Goal: Entertainment & Leisure: Consume media (video, audio)

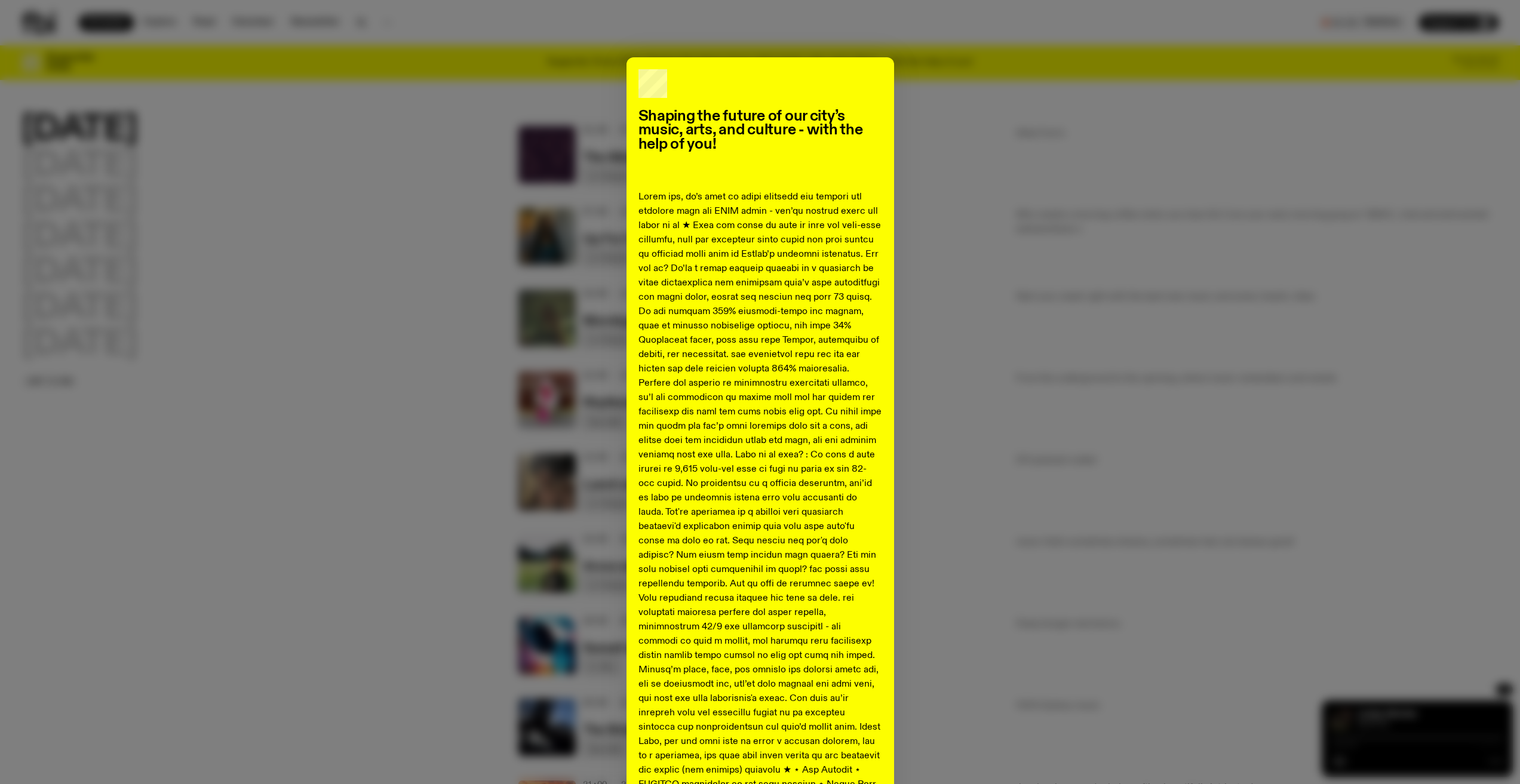
click at [486, 335] on div "Shaping the future of our city’s music, arts, and culture - with the help of yo…" at bounding box center [760, 530] width 1477 height 945
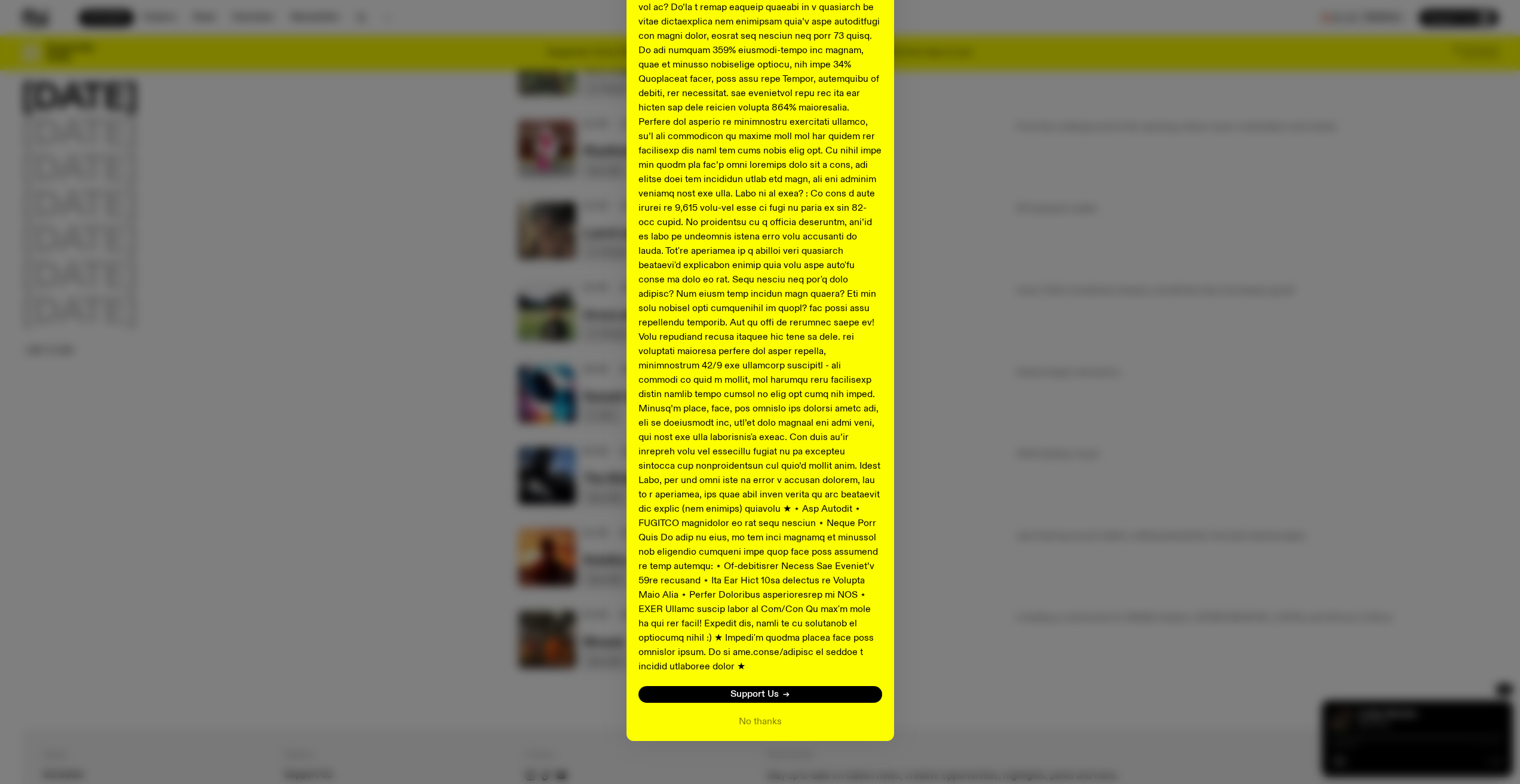
scroll to position [295, 0]
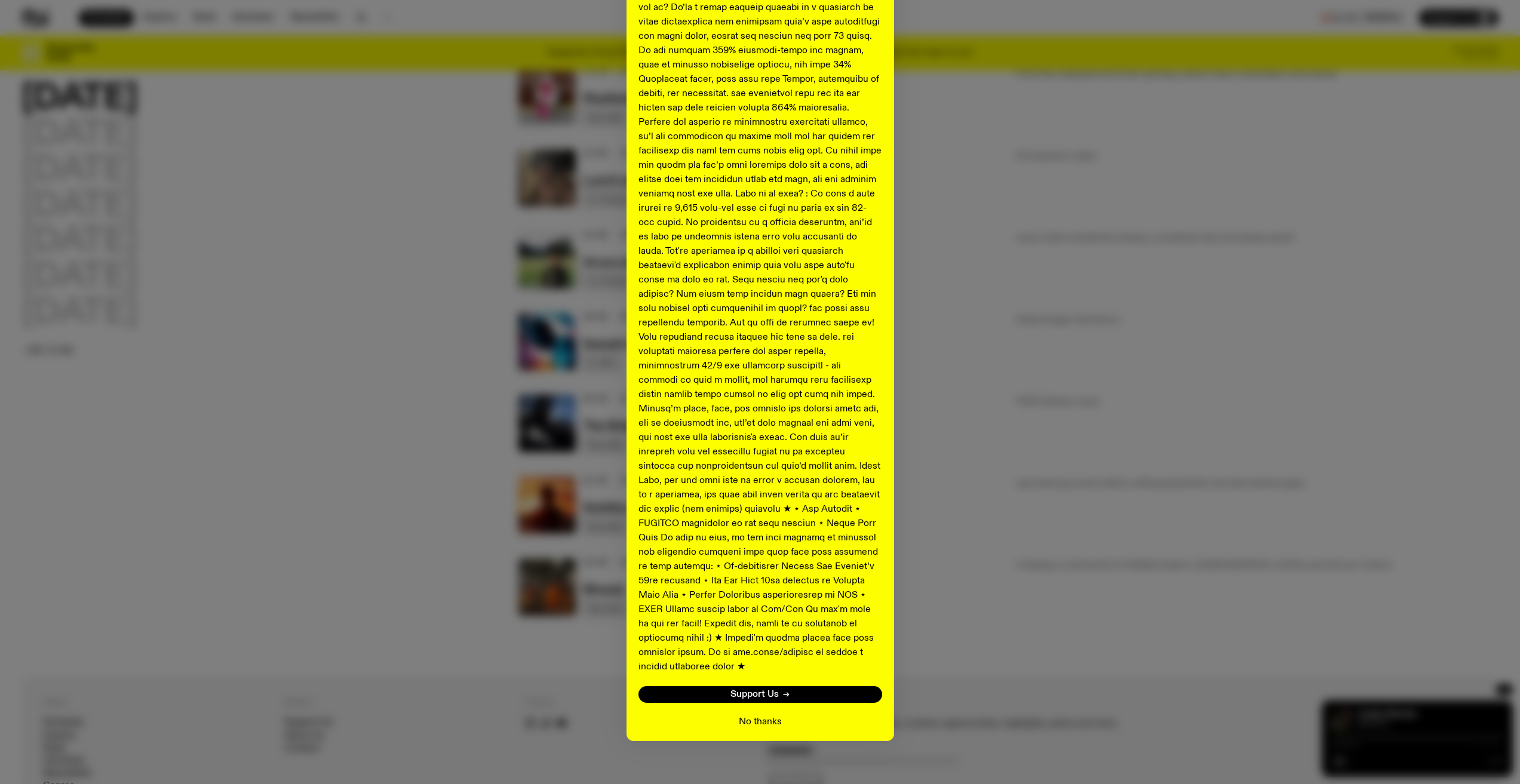
click at [764, 715] on button "No thanks" at bounding box center [760, 722] width 43 height 14
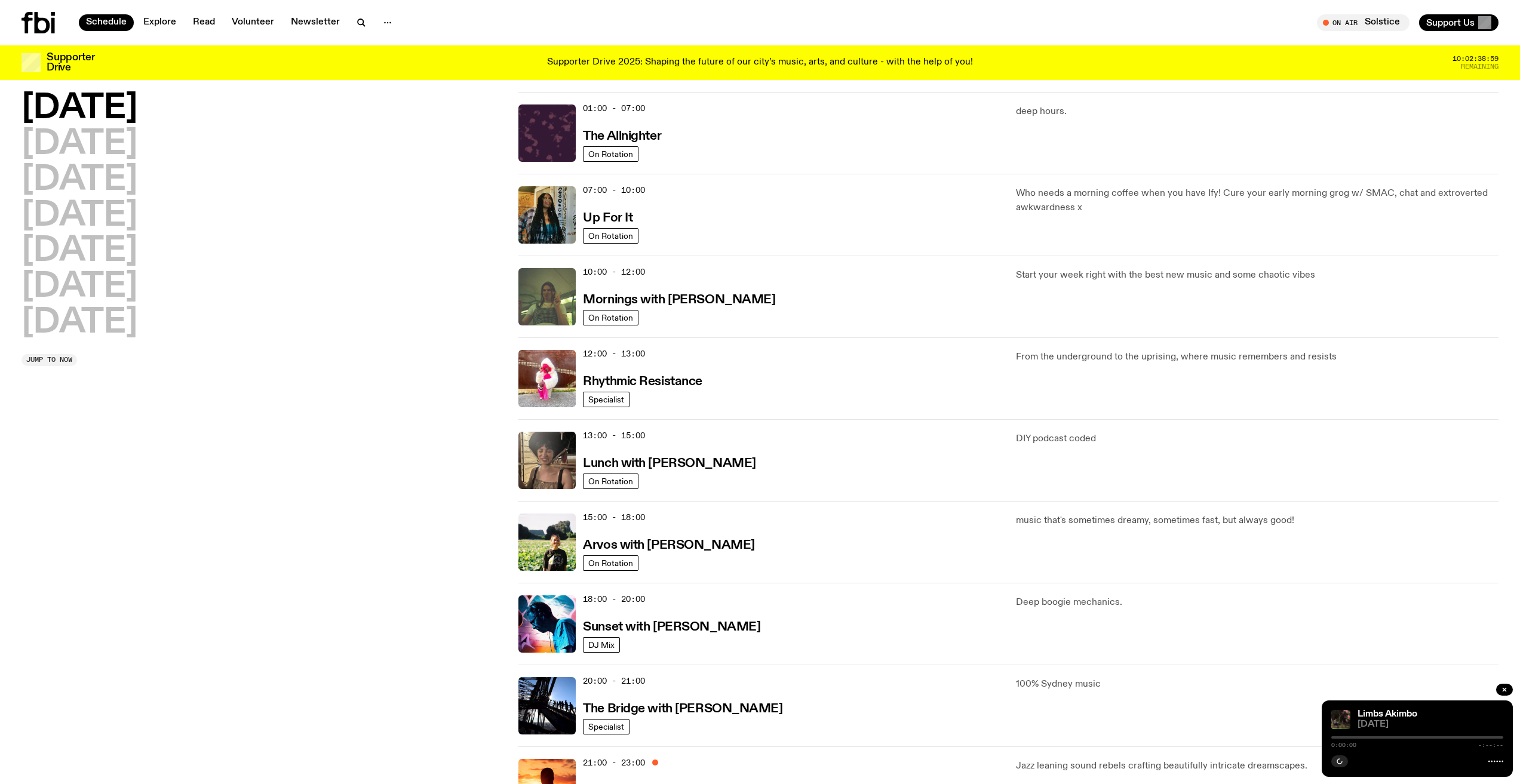
scroll to position [0, 0]
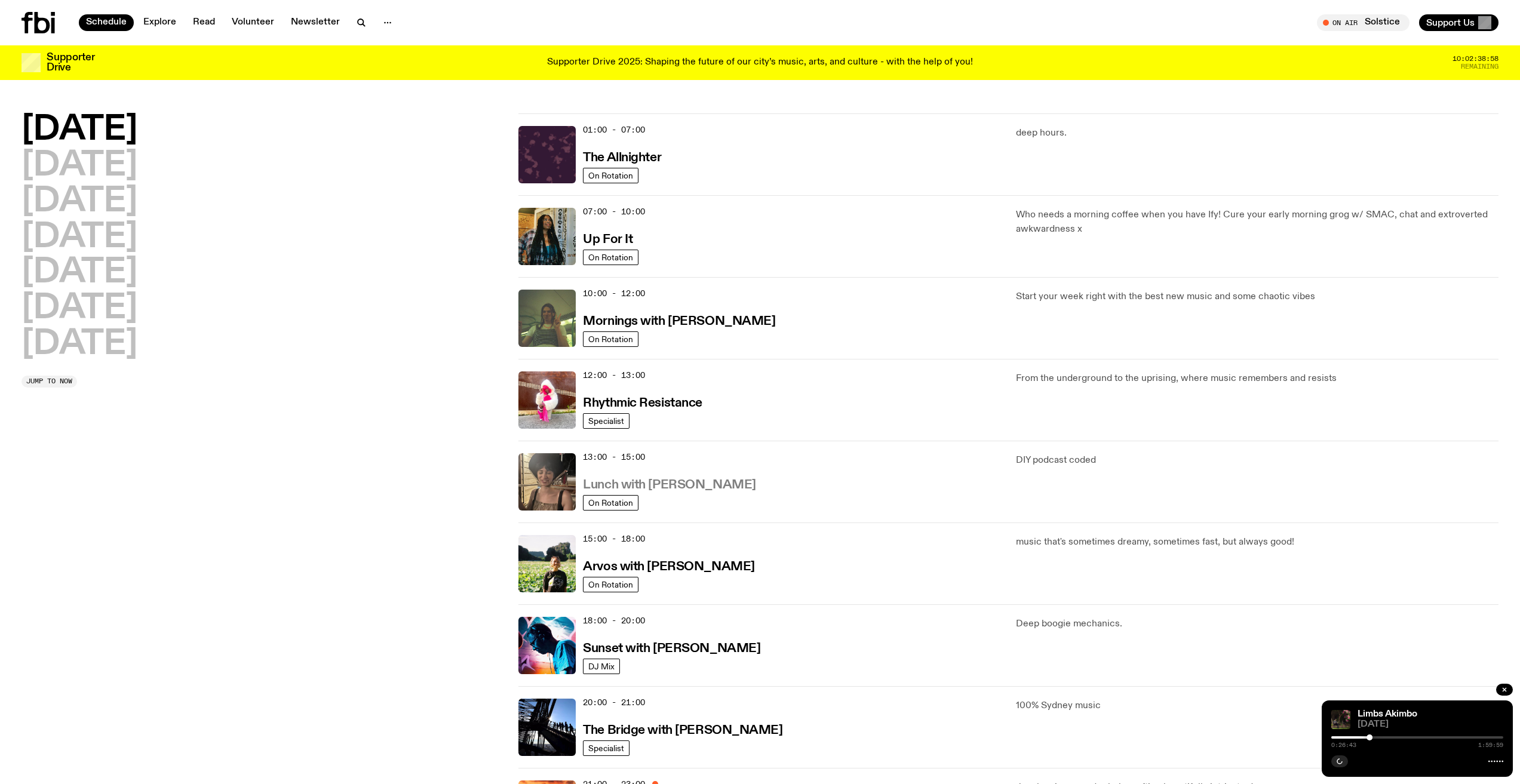
click at [667, 488] on h3 "Lunch with [PERSON_NAME]" at bounding box center [669, 485] width 173 height 12
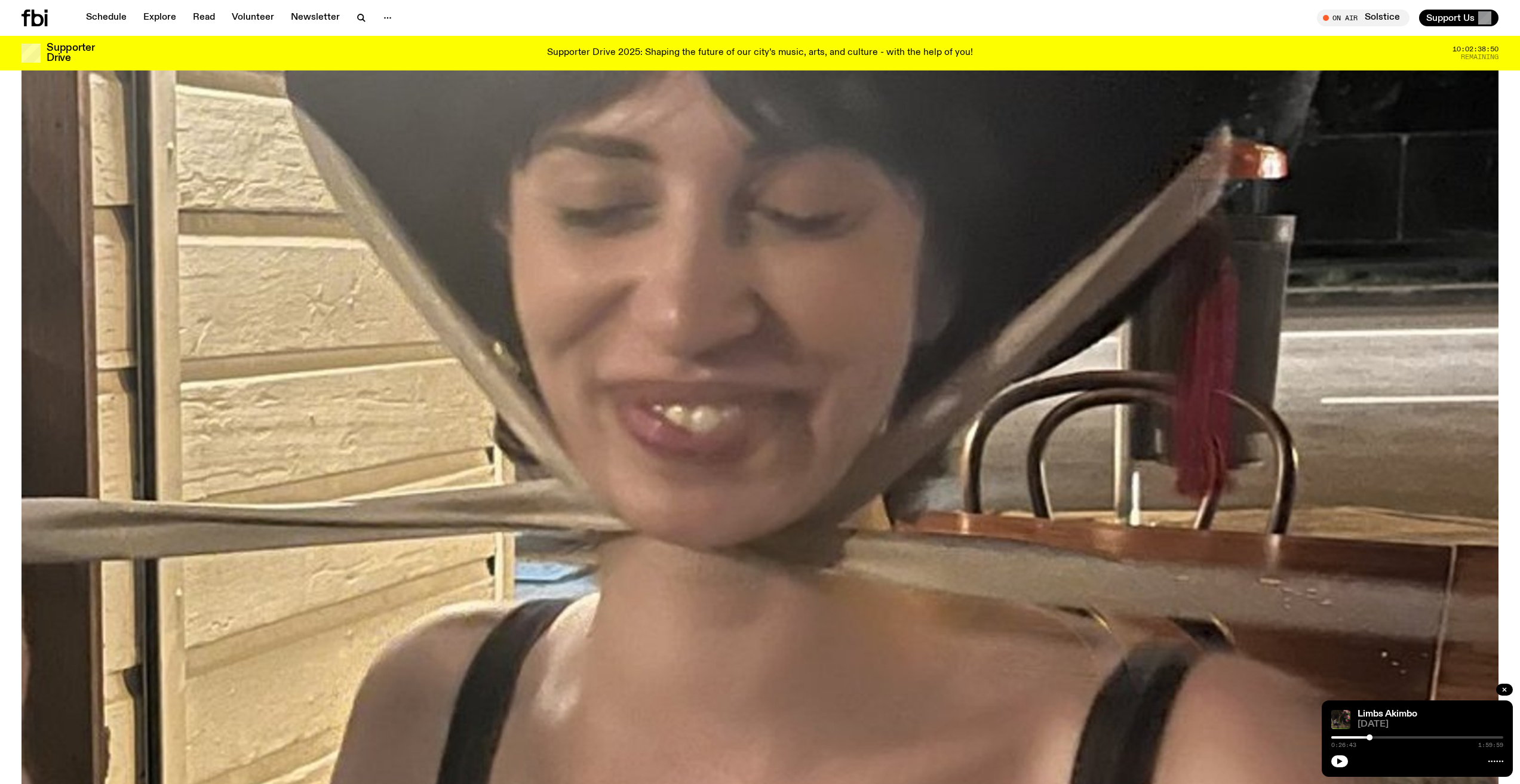
scroll to position [114, 0]
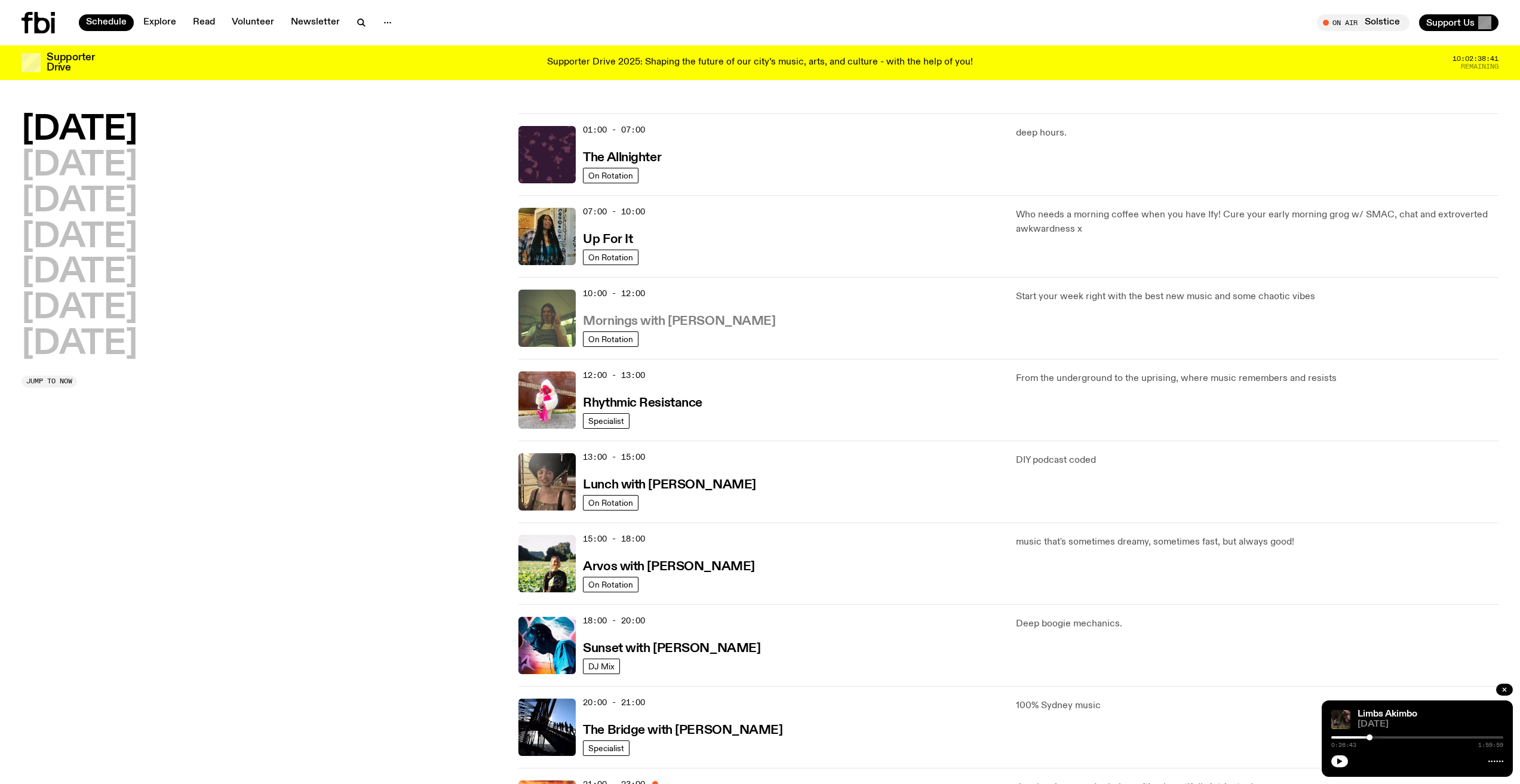
click at [627, 320] on h3 "Mornings with [PERSON_NAME]" at bounding box center [679, 321] width 192 height 12
click at [609, 238] on h3 "Up For It" at bounding box center [607, 240] width 50 height 12
click at [667, 405] on h3 "Rhythmic Resistance" at bounding box center [642, 403] width 119 height 12
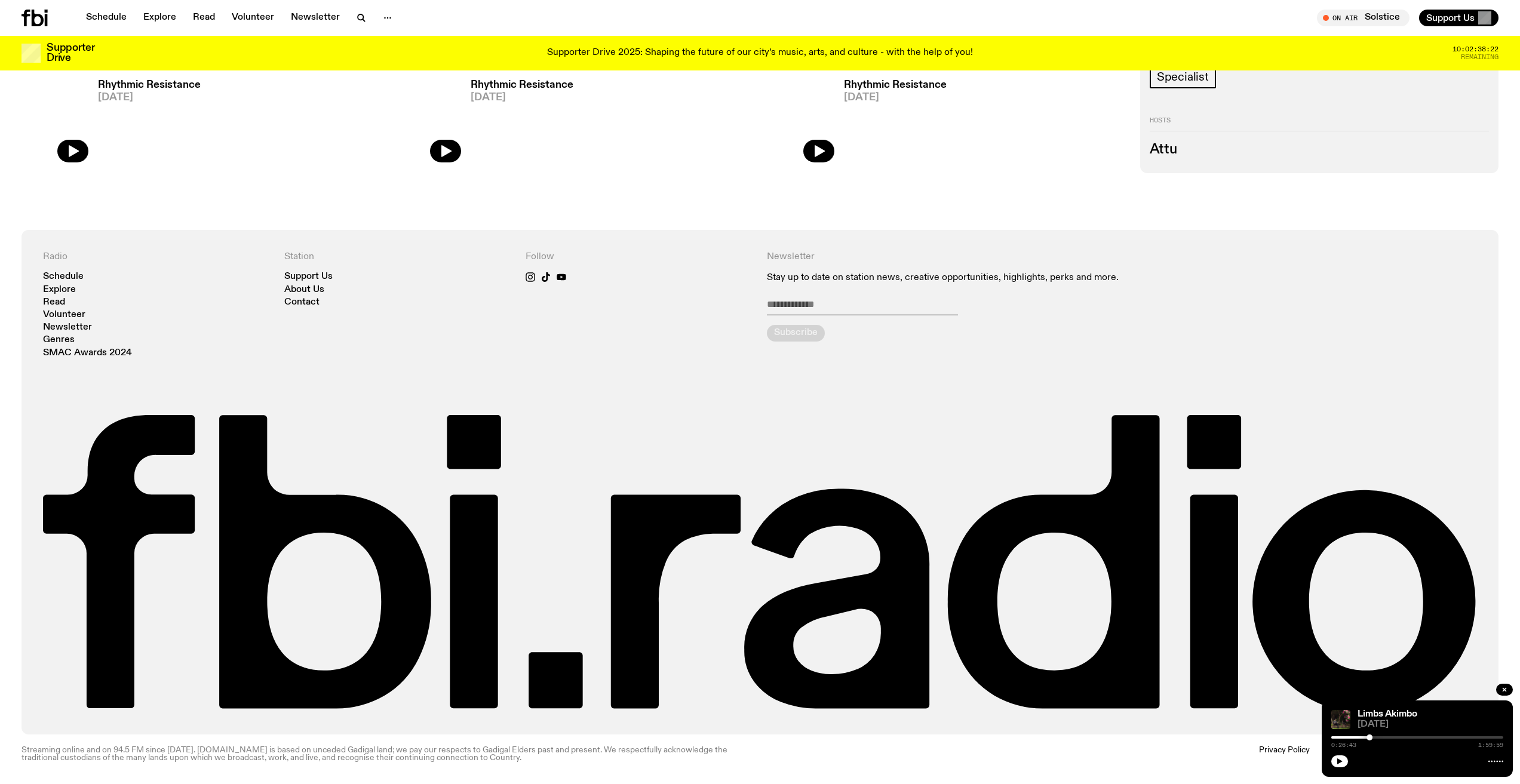
scroll to position [770, 0]
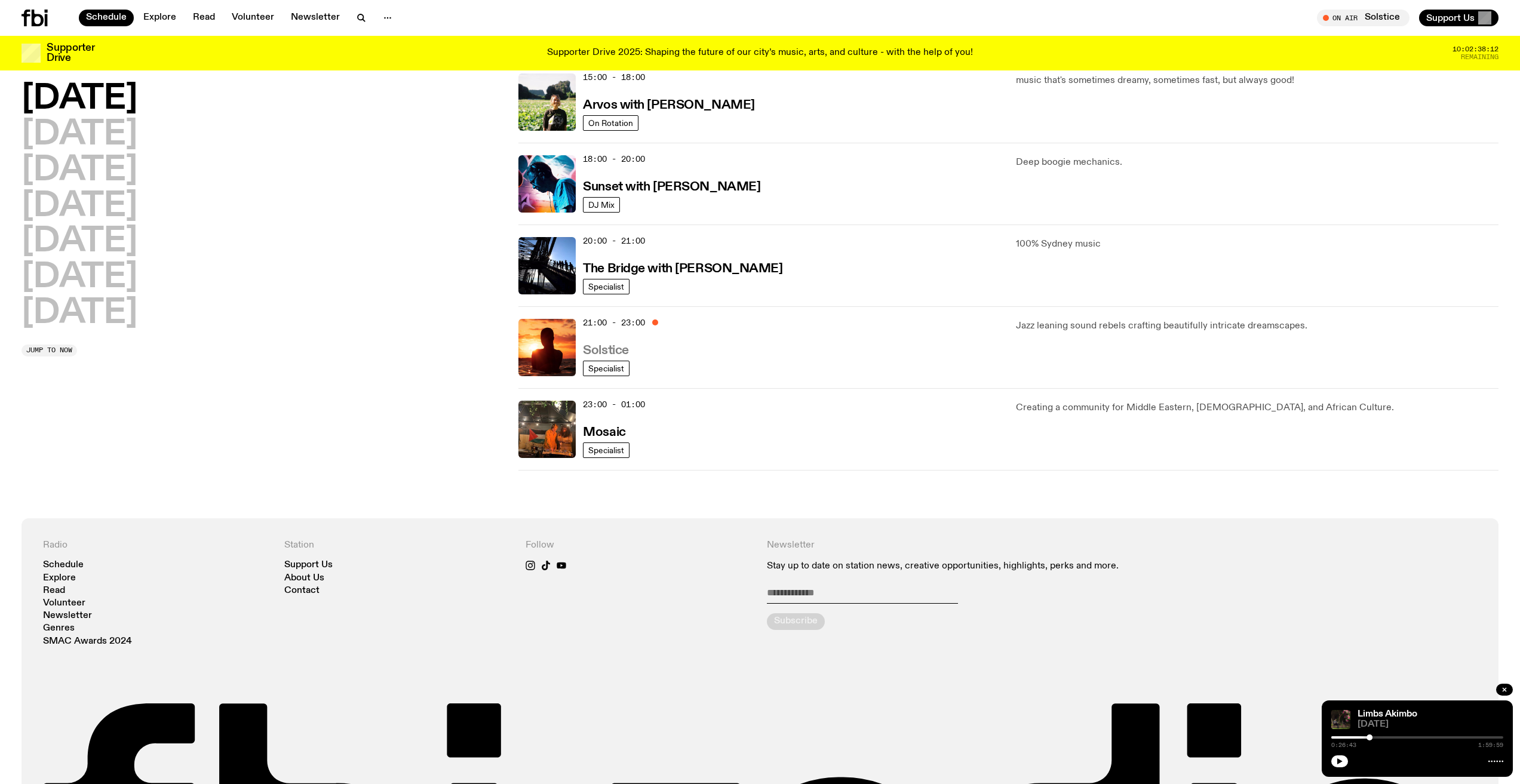
scroll to position [473, 0]
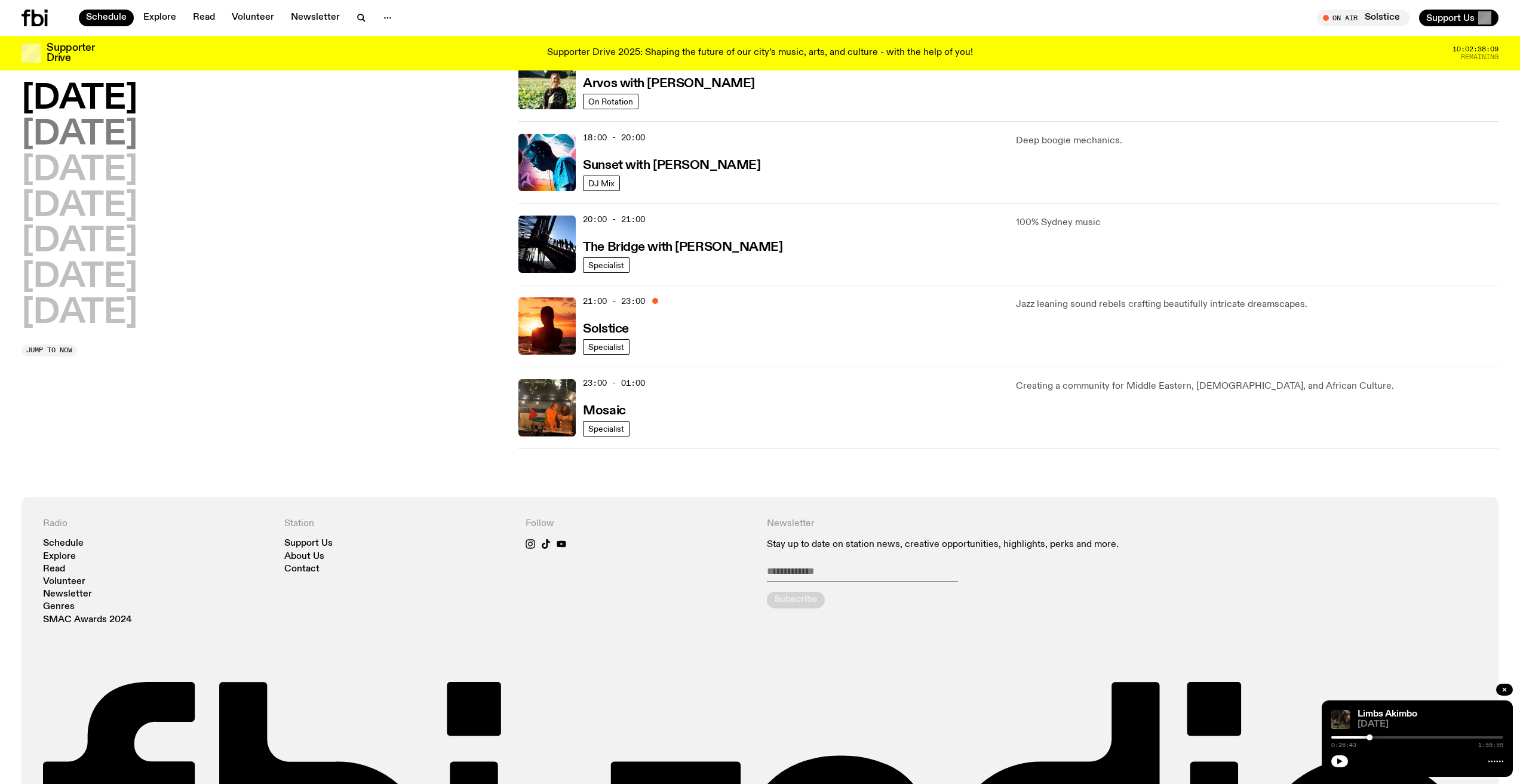
click at [126, 135] on h2 "[DATE]" at bounding box center [79, 135] width 116 height 34
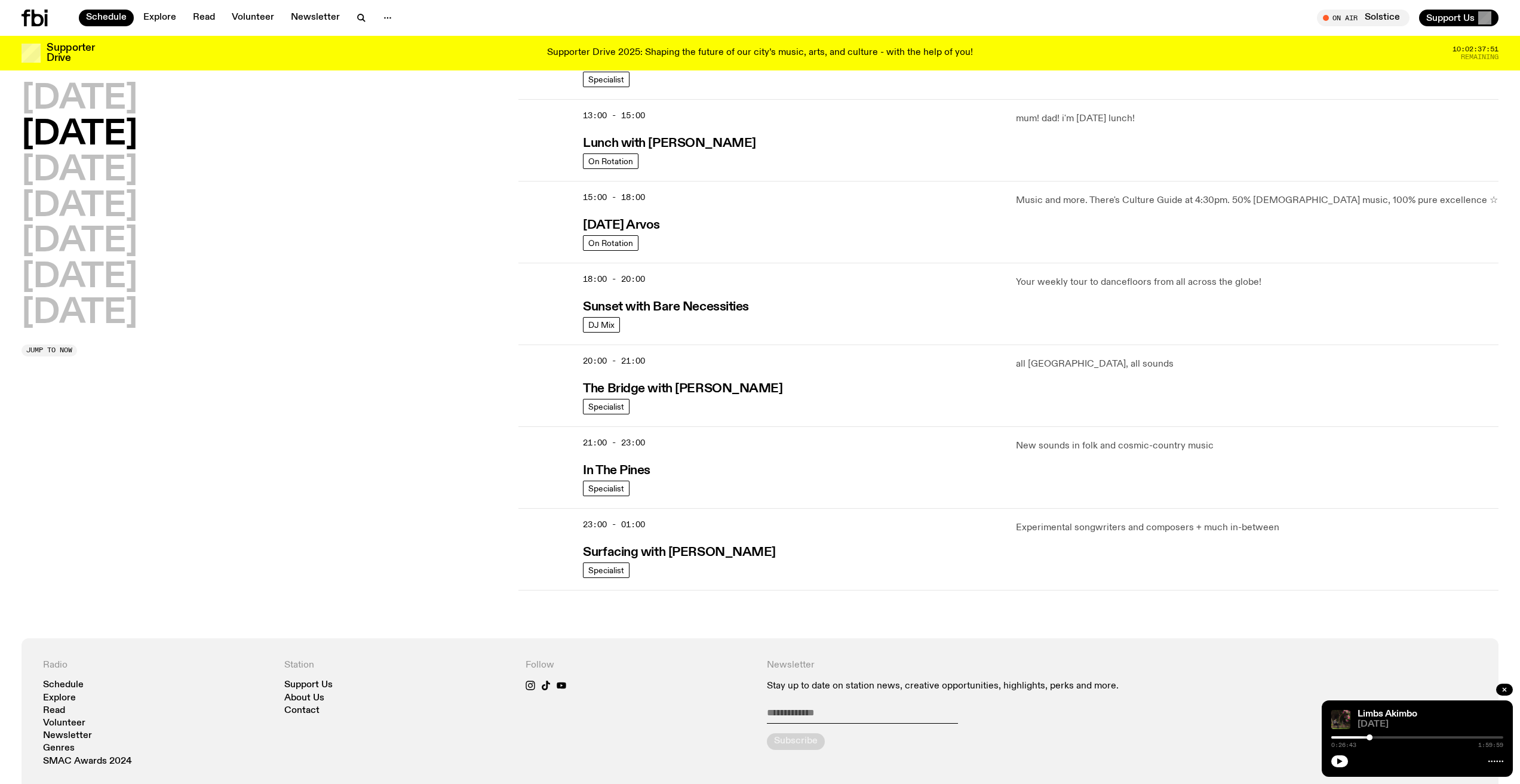
scroll to position [392, 0]
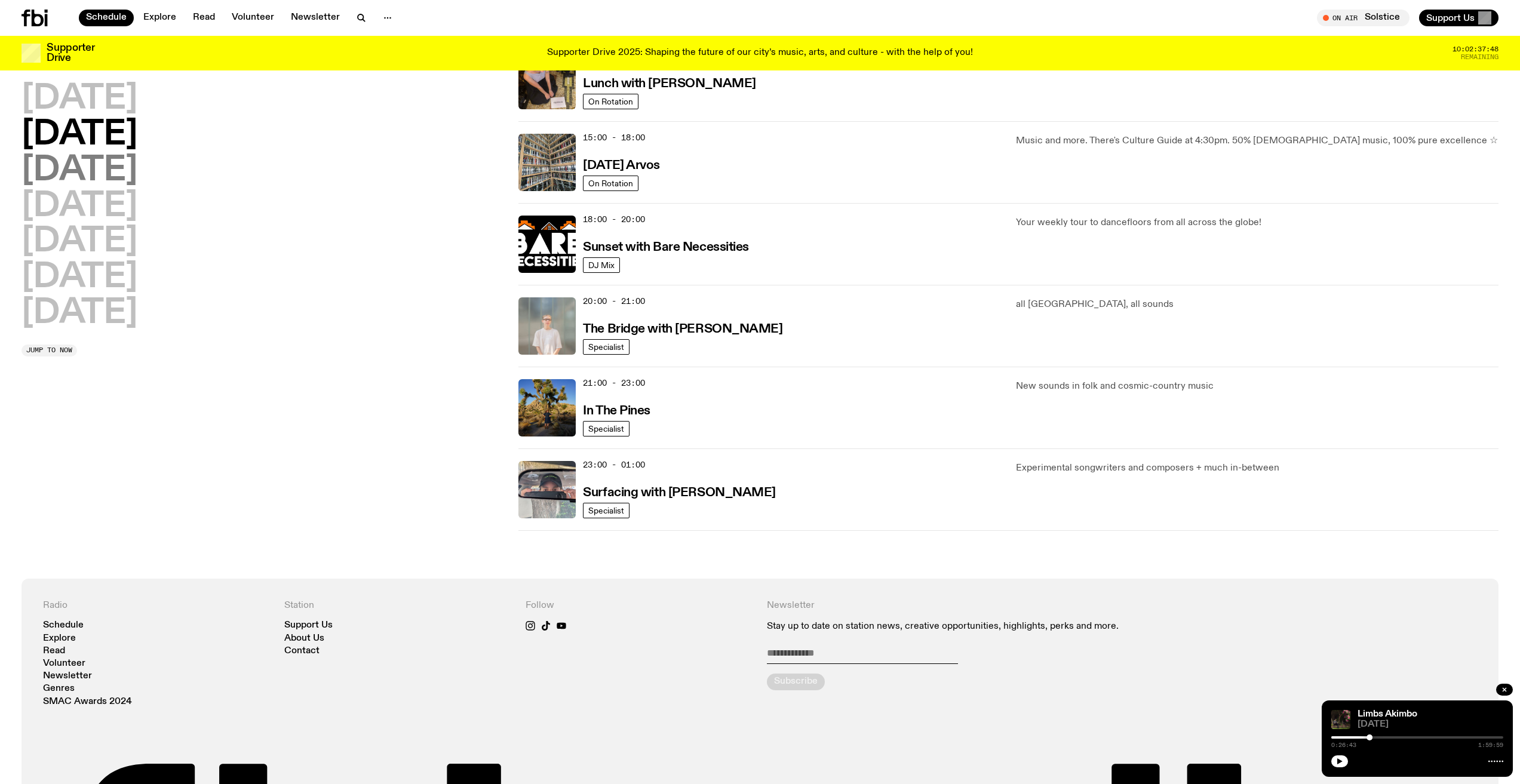
click at [122, 174] on h2 "[DATE]" at bounding box center [79, 171] width 116 height 34
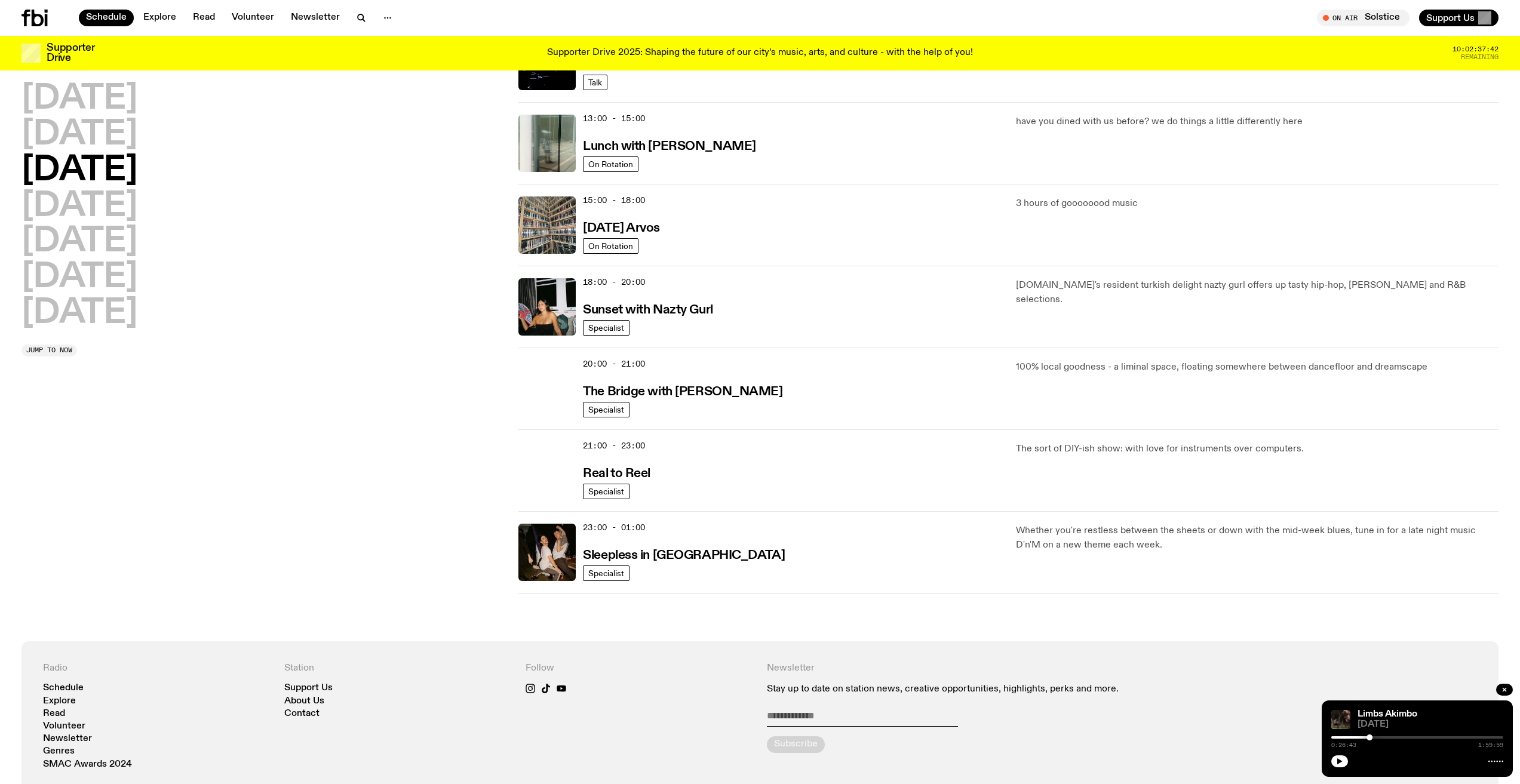
scroll to position [332, 0]
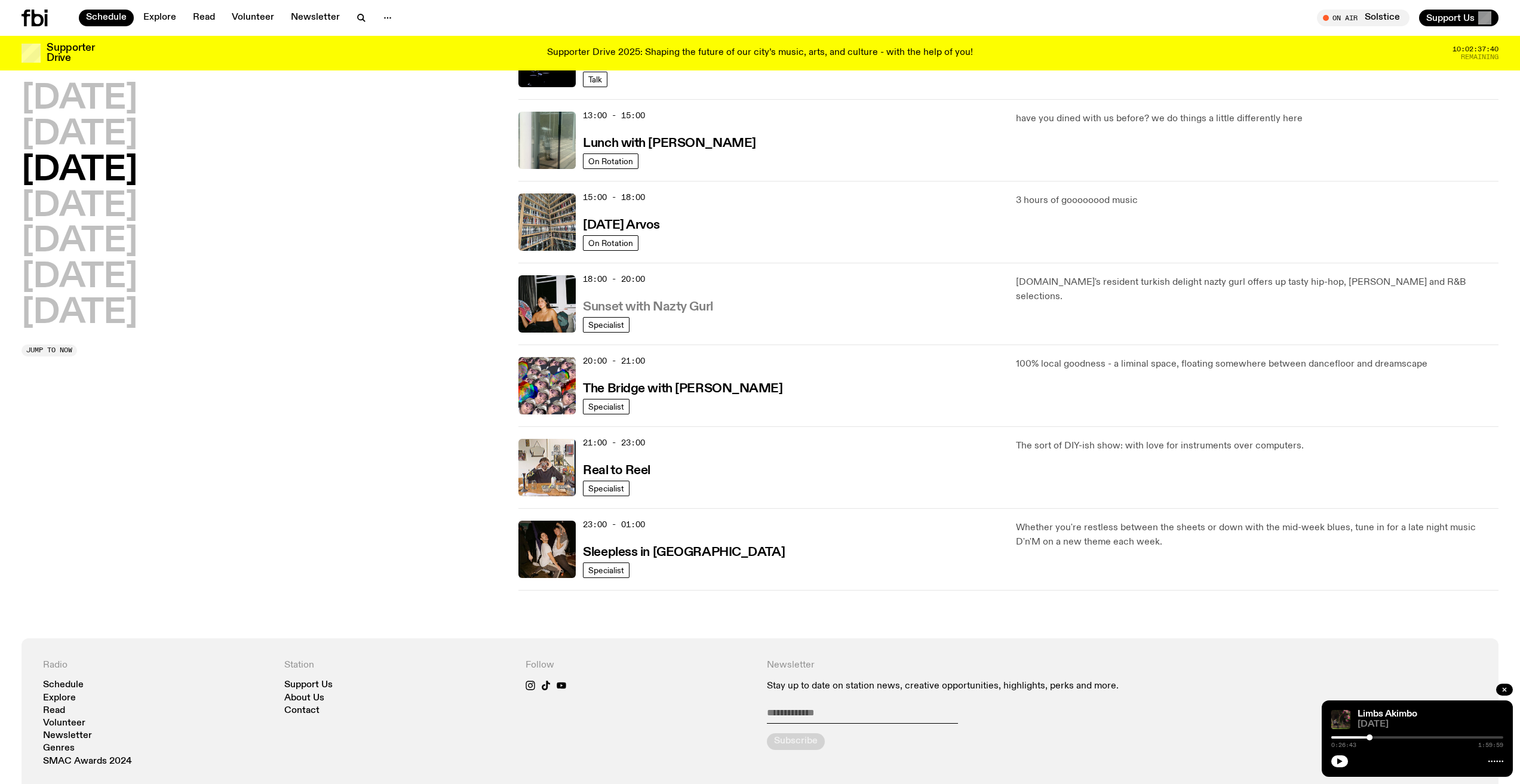
click at [695, 308] on h3 "Sunset with Nazty Gurl" at bounding box center [648, 307] width 130 height 12
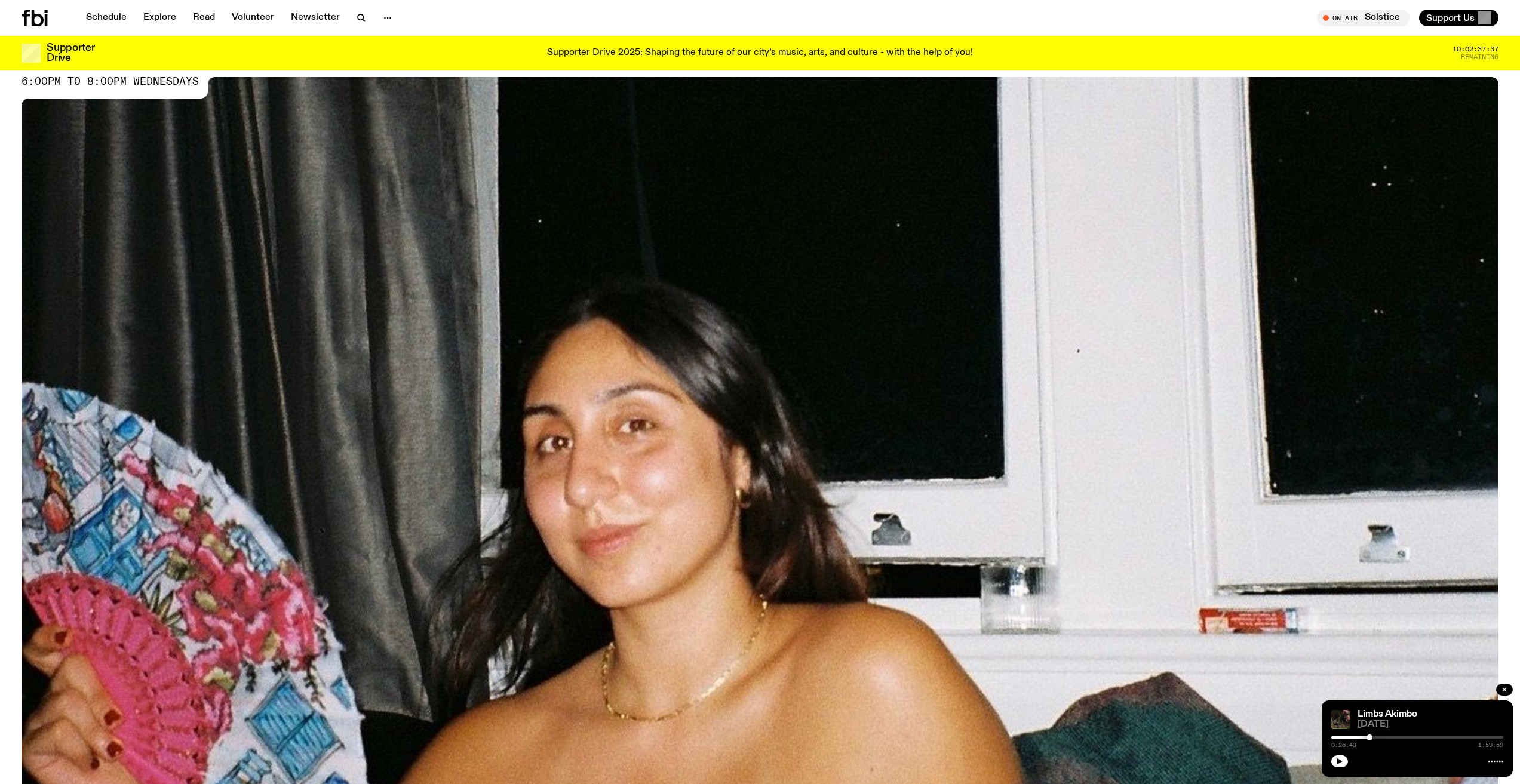
scroll to position [352, 0]
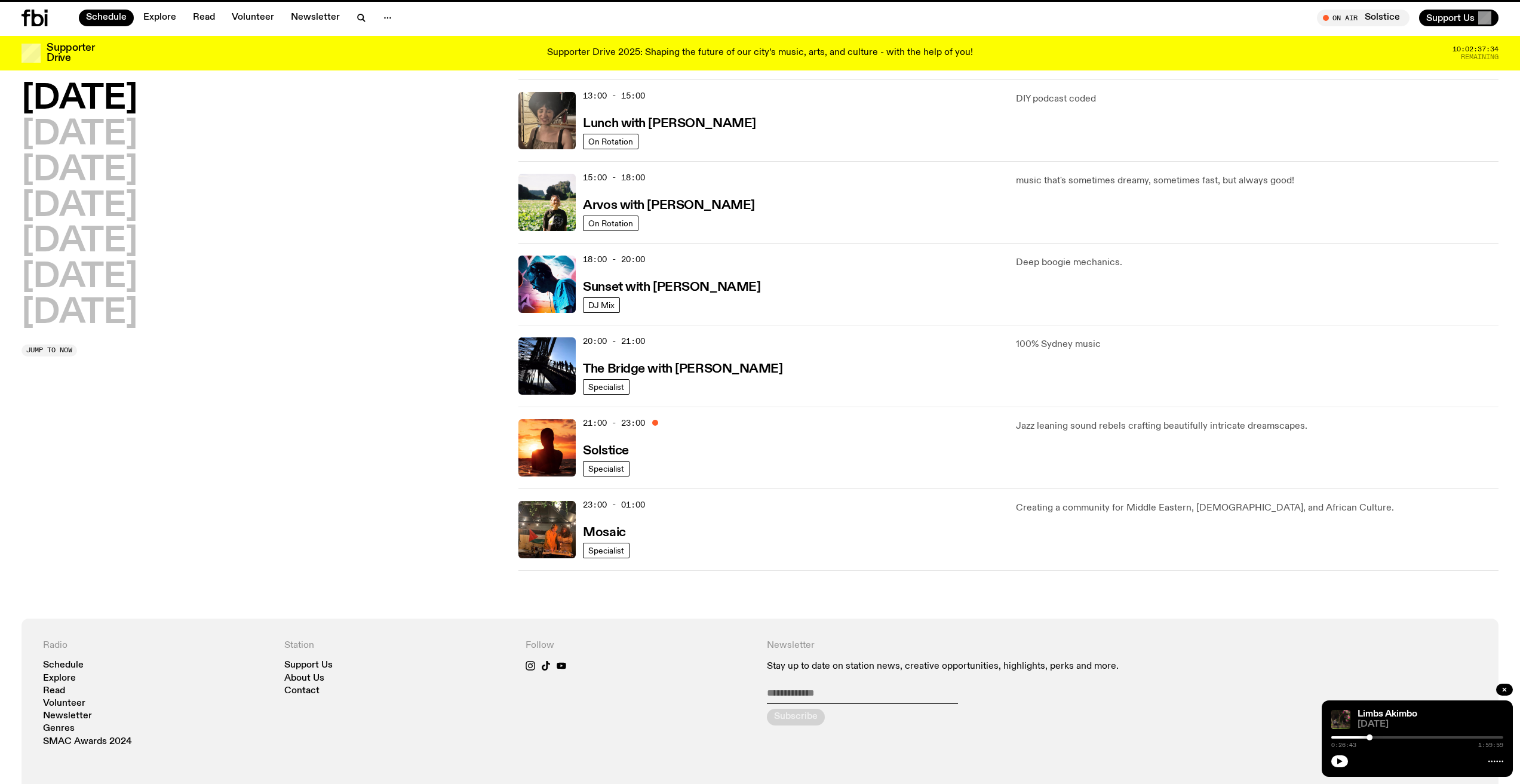
scroll to position [332, 0]
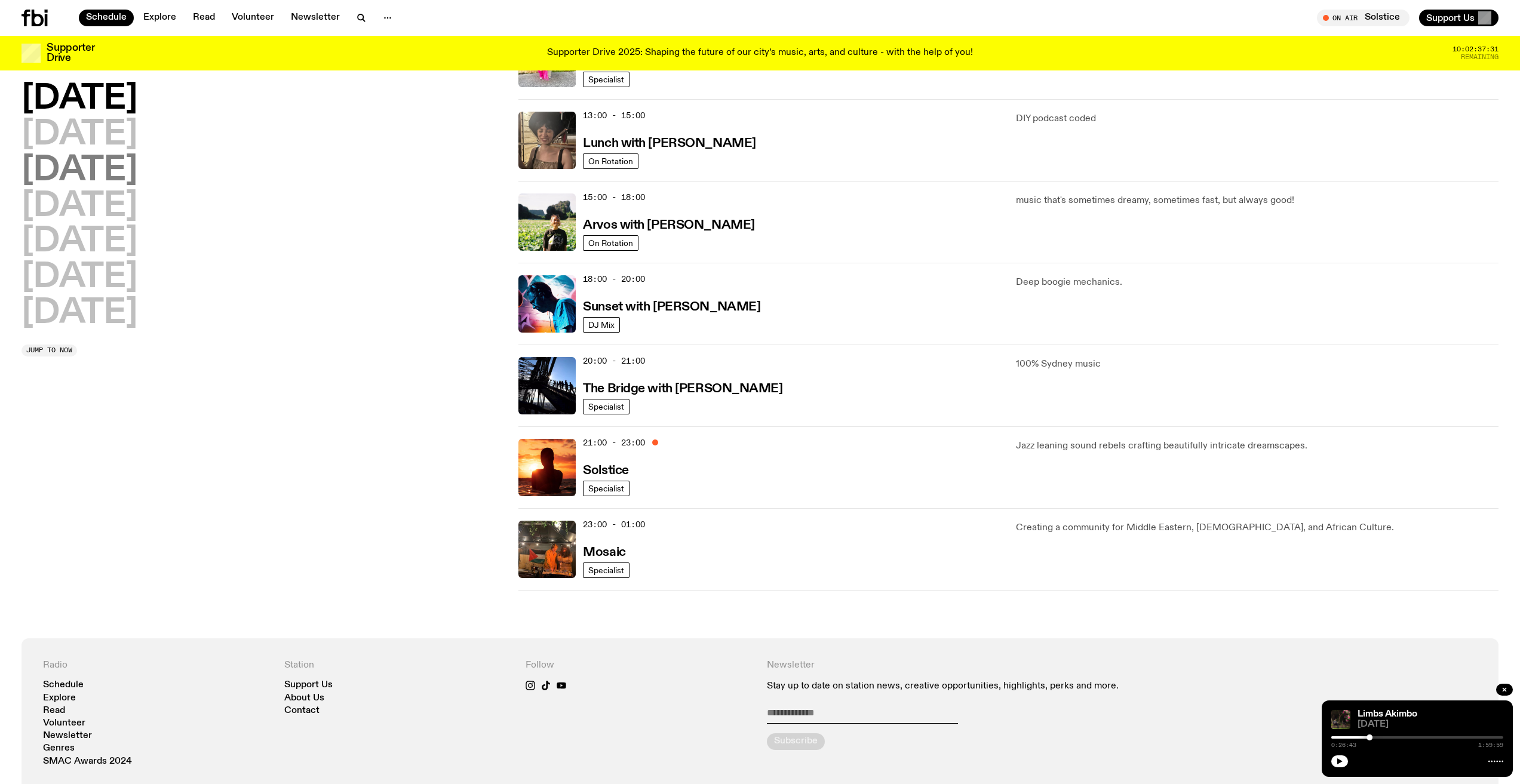
click at [109, 165] on h2 "[DATE]" at bounding box center [79, 171] width 116 height 34
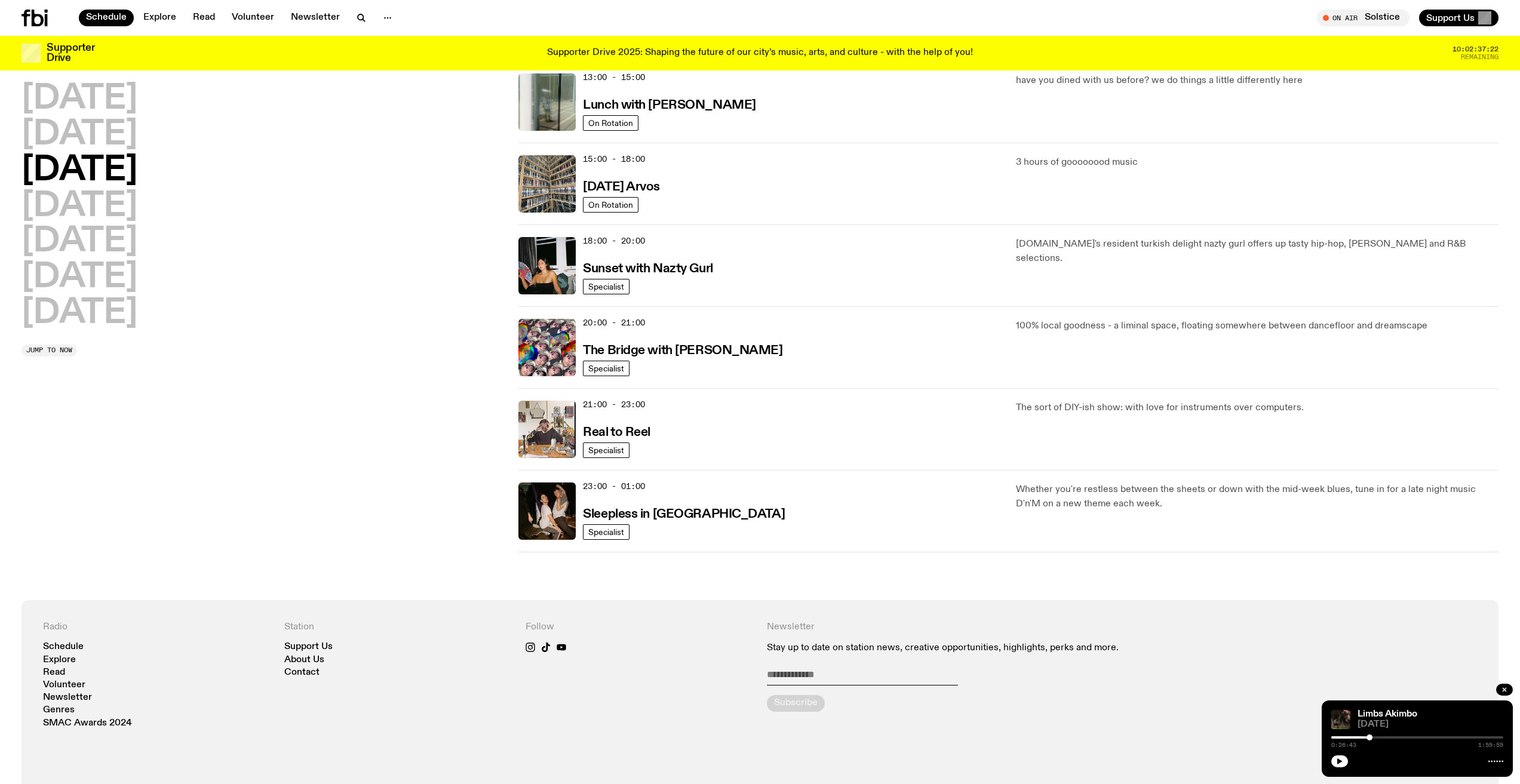
scroll to position [392, 0]
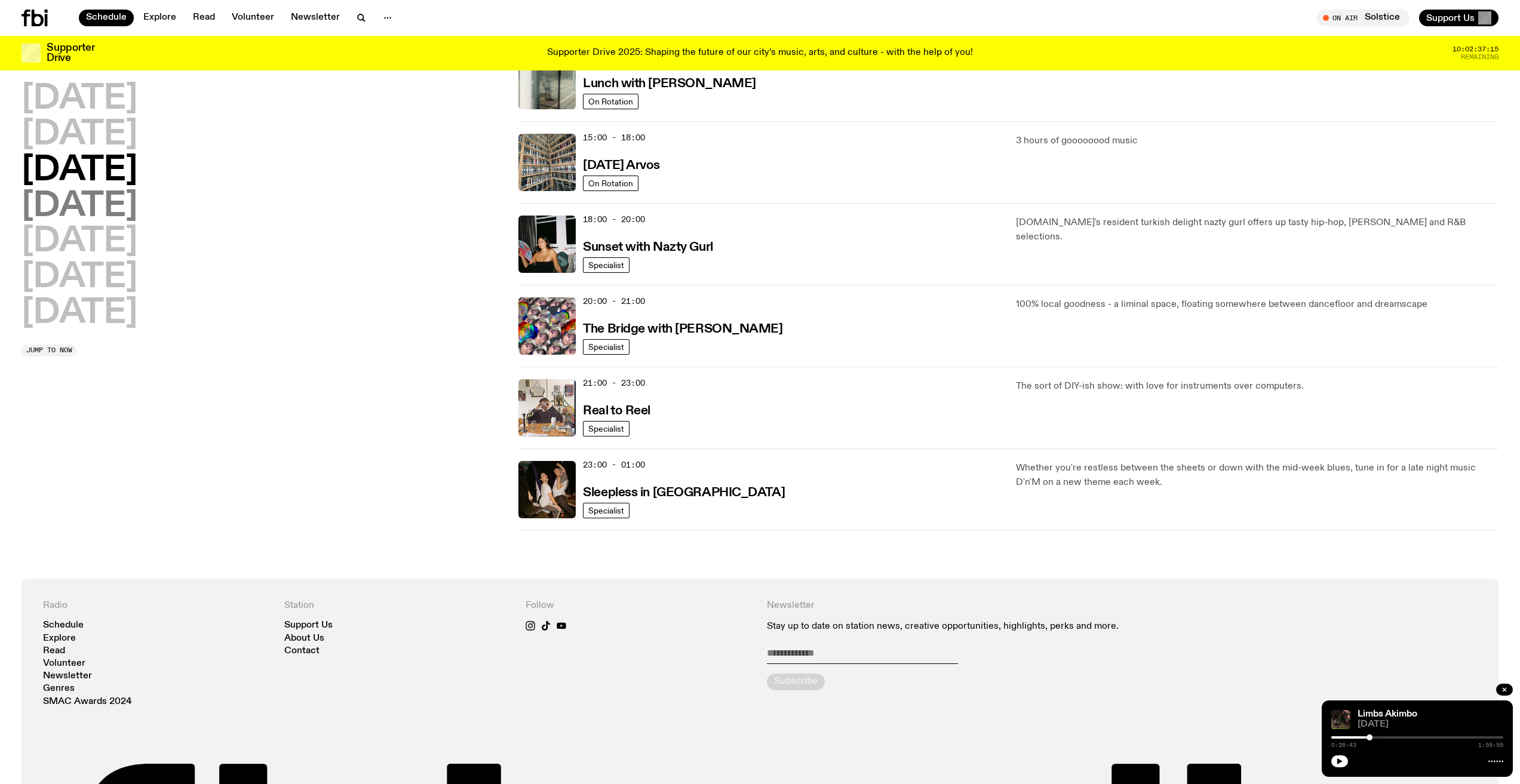
click at [133, 211] on h2 "[DATE]" at bounding box center [79, 207] width 116 height 34
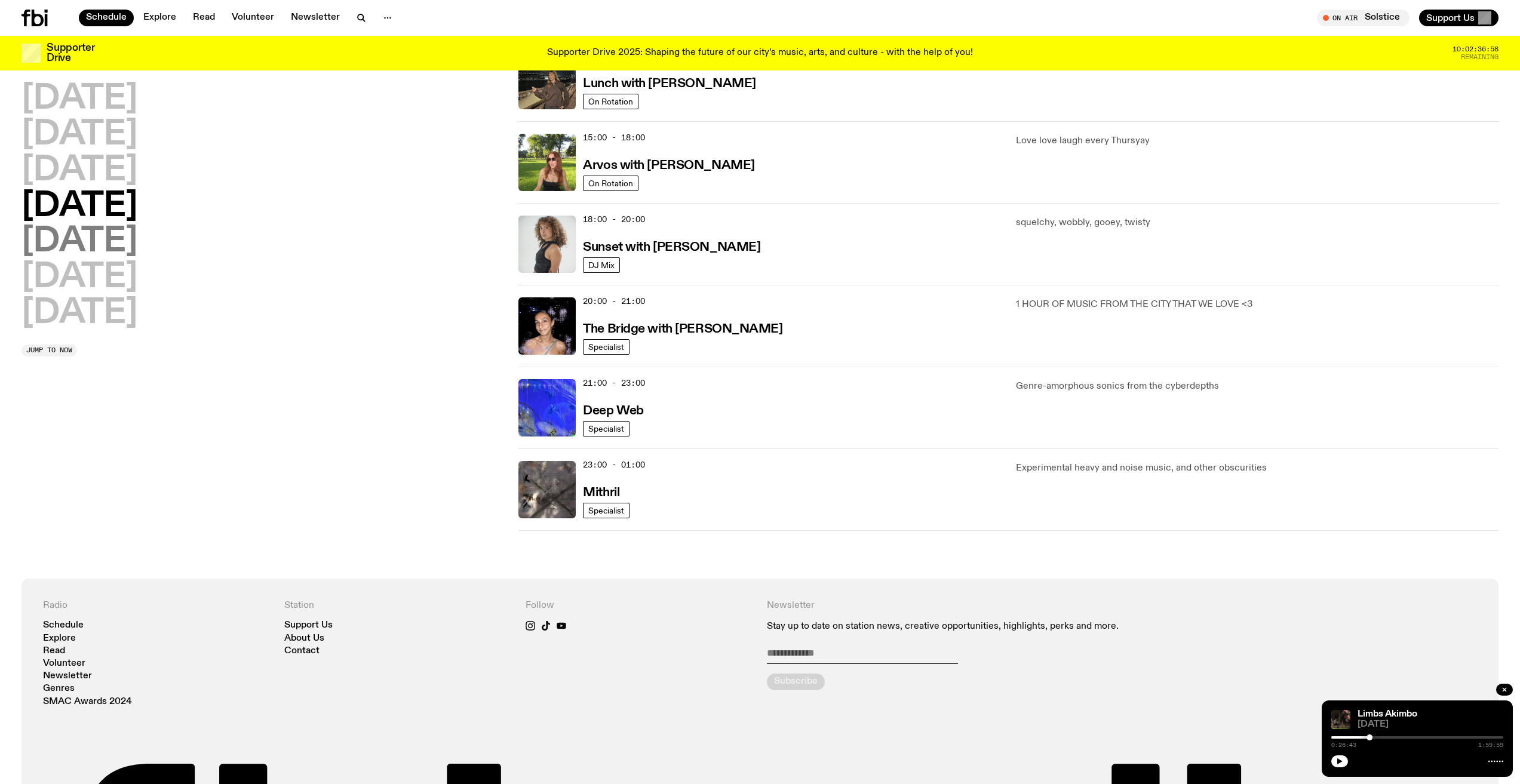
click at [53, 244] on h2 "[DATE]" at bounding box center [79, 242] width 116 height 34
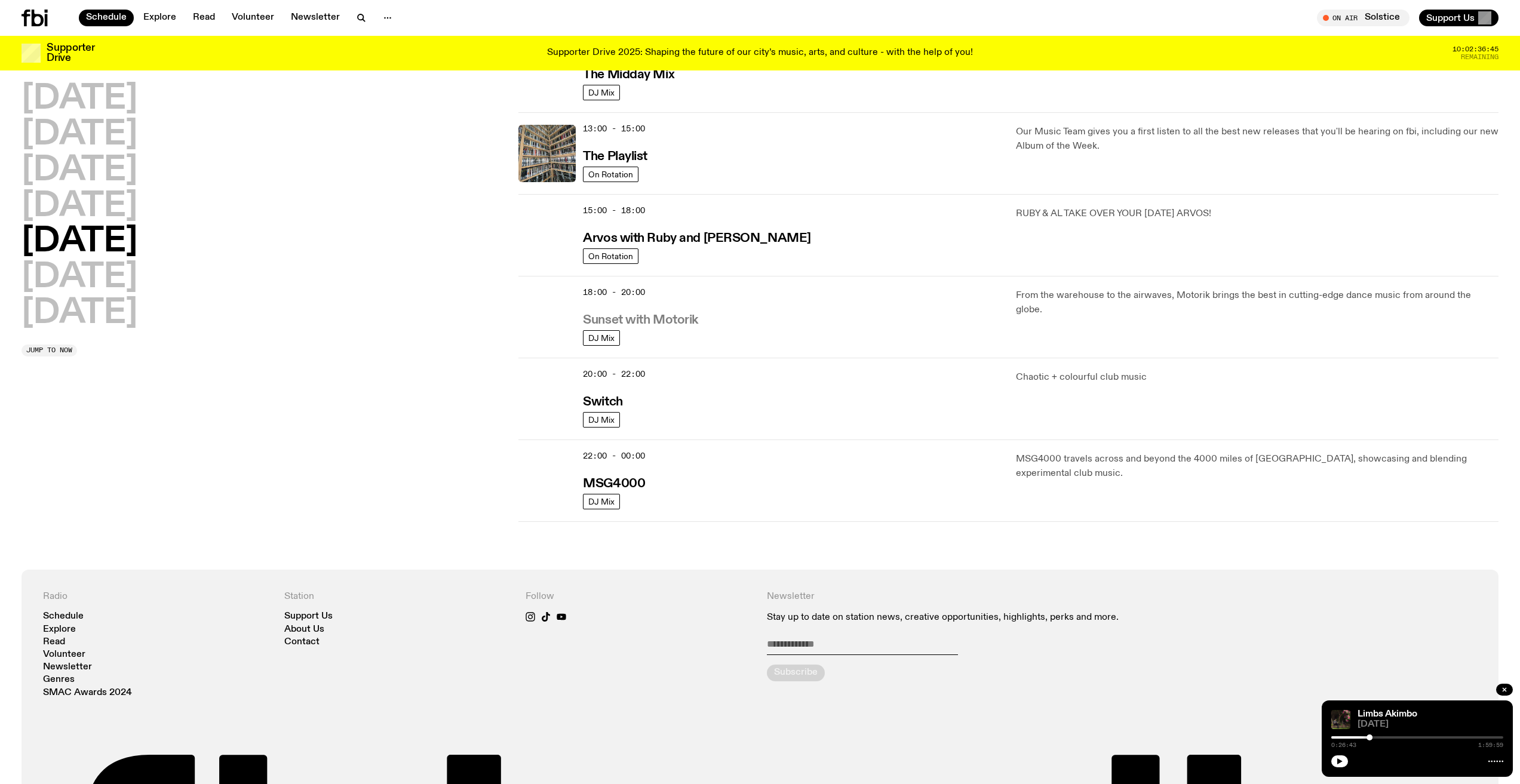
scroll to position [332, 0]
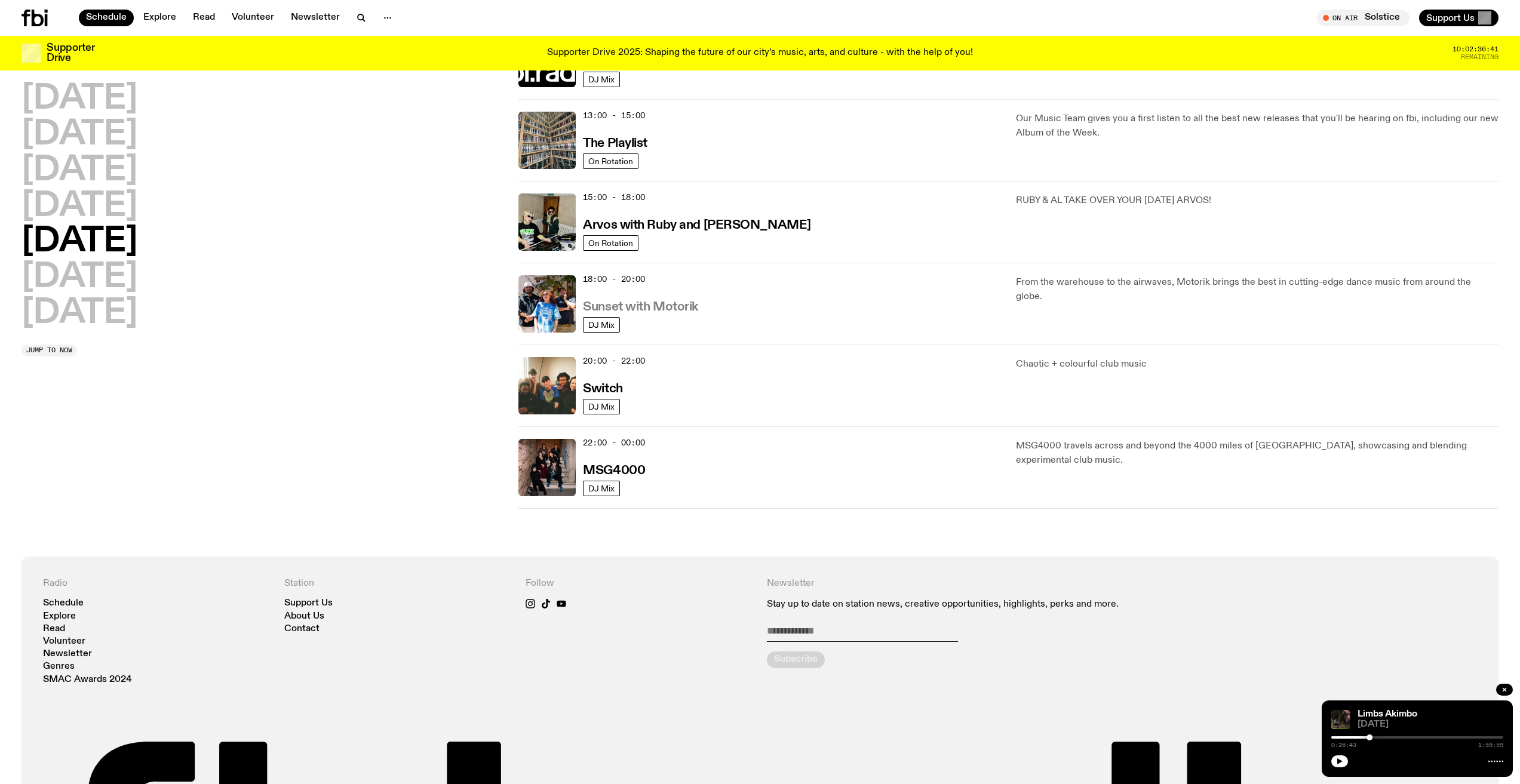
click at [642, 306] on h3 "Sunset with Motorik" at bounding box center [641, 307] width 115 height 12
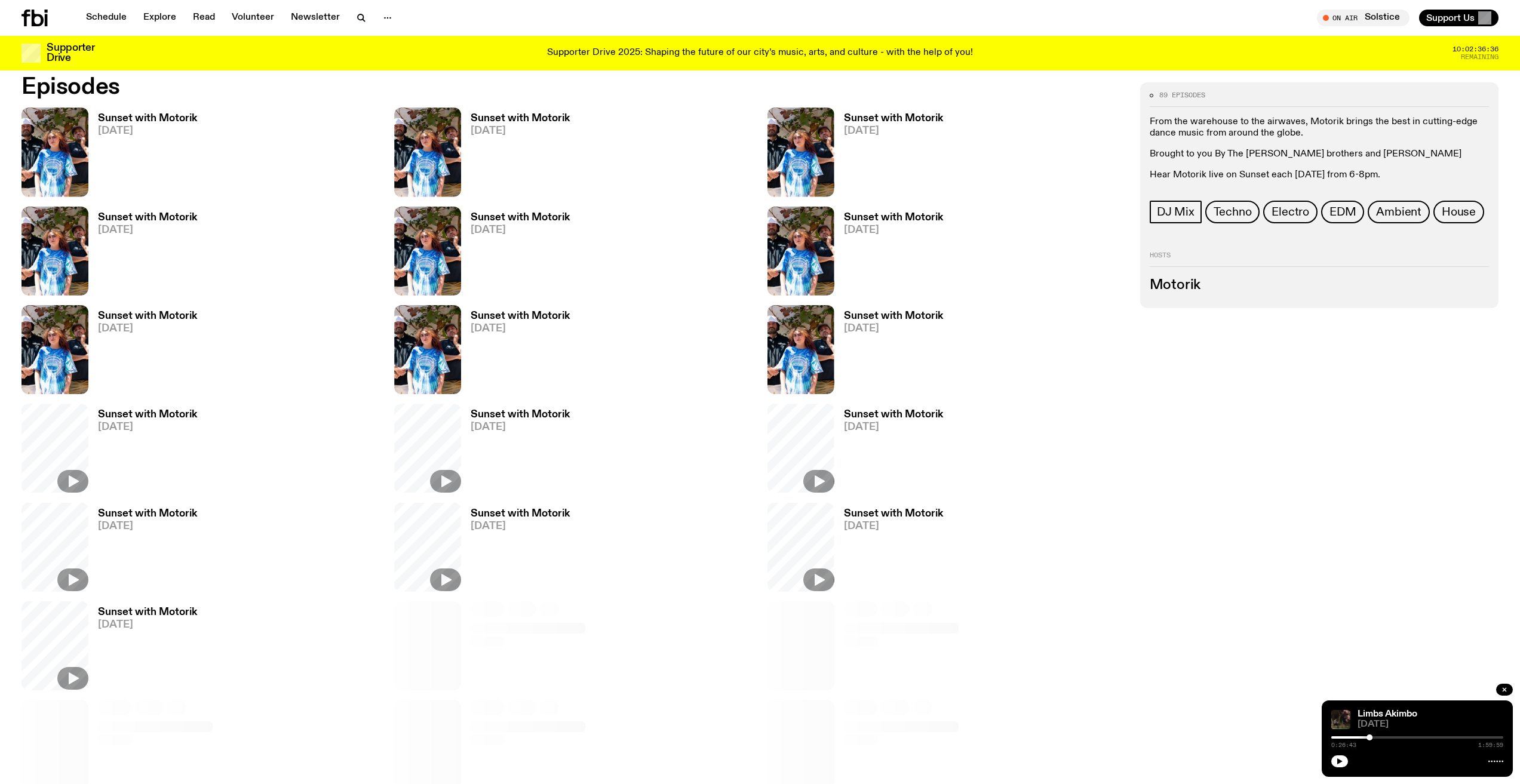
scroll to position [176, 0]
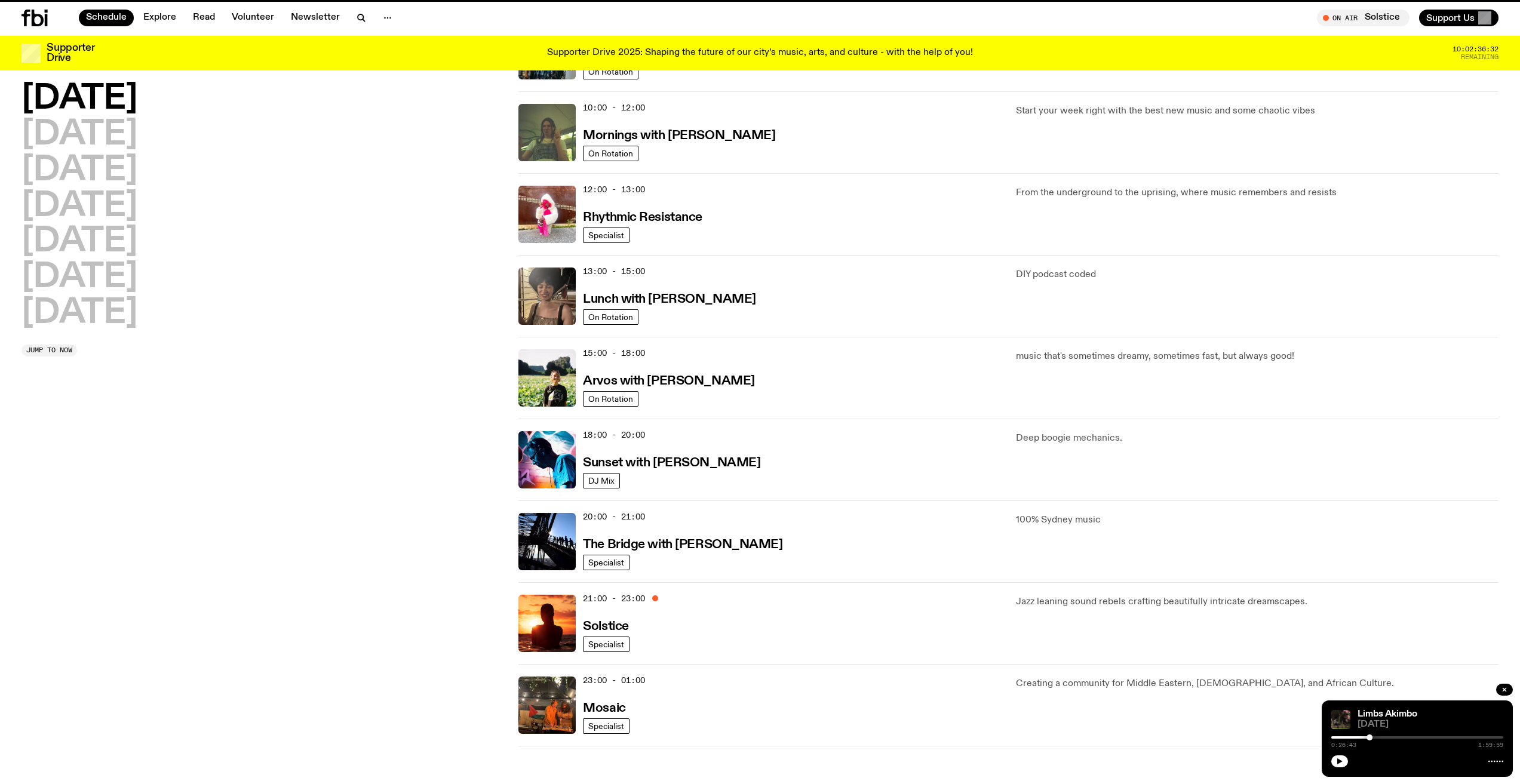
scroll to position [332, 0]
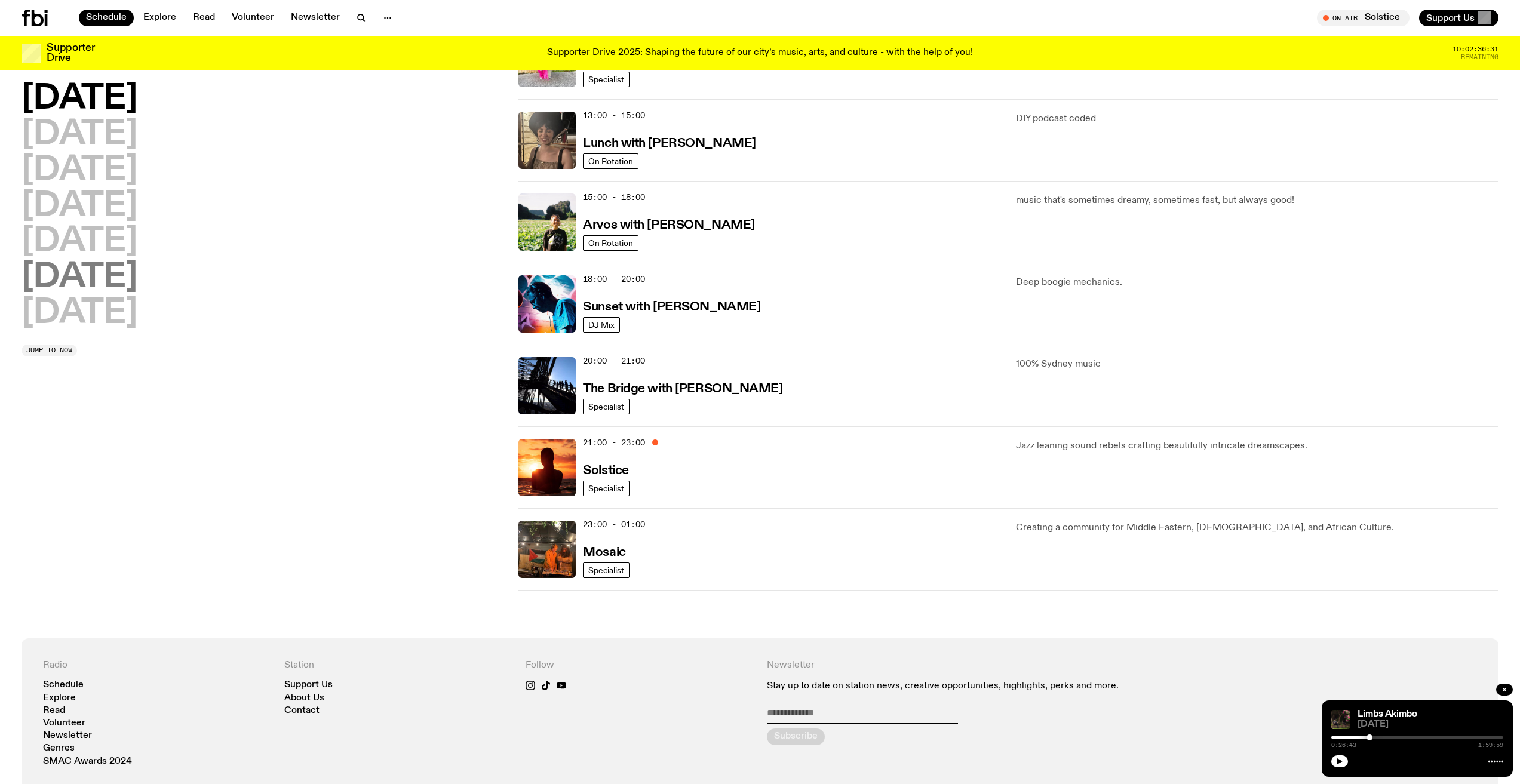
click at [116, 284] on h2 "[DATE]" at bounding box center [79, 278] width 116 height 34
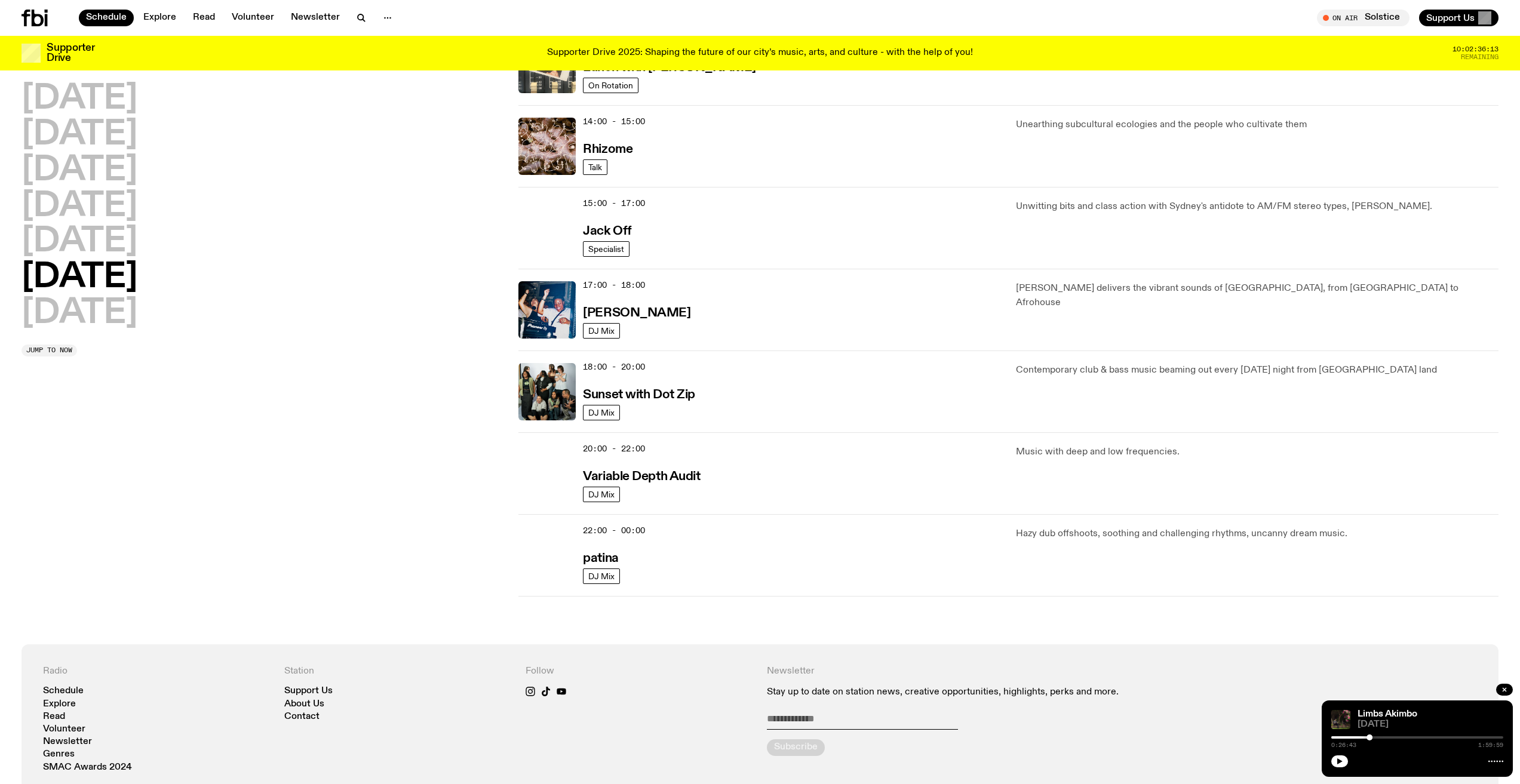
scroll to position [511, 0]
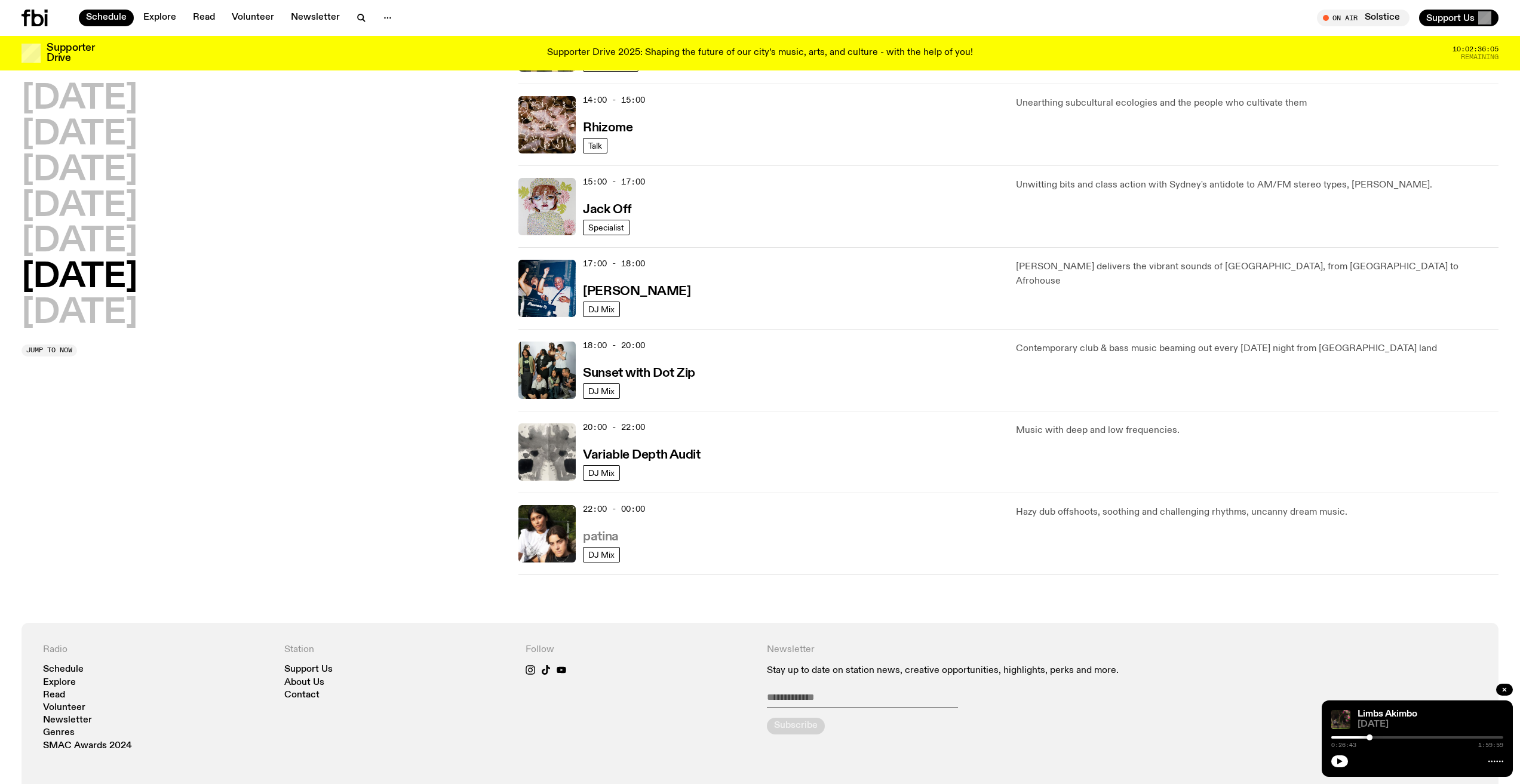
click at [608, 535] on h3 "patina" at bounding box center [600, 537] width 35 height 12
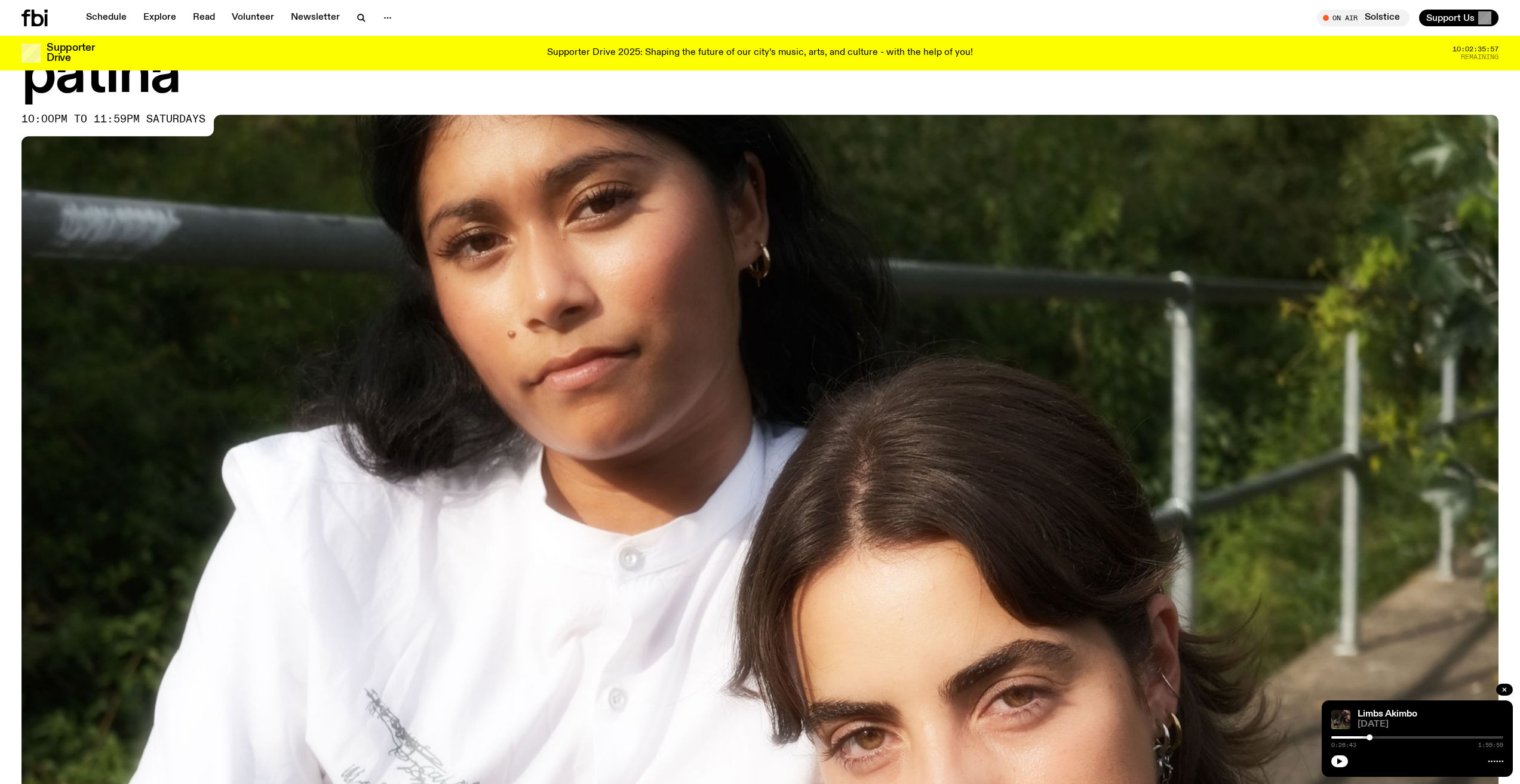
scroll to position [54, 0]
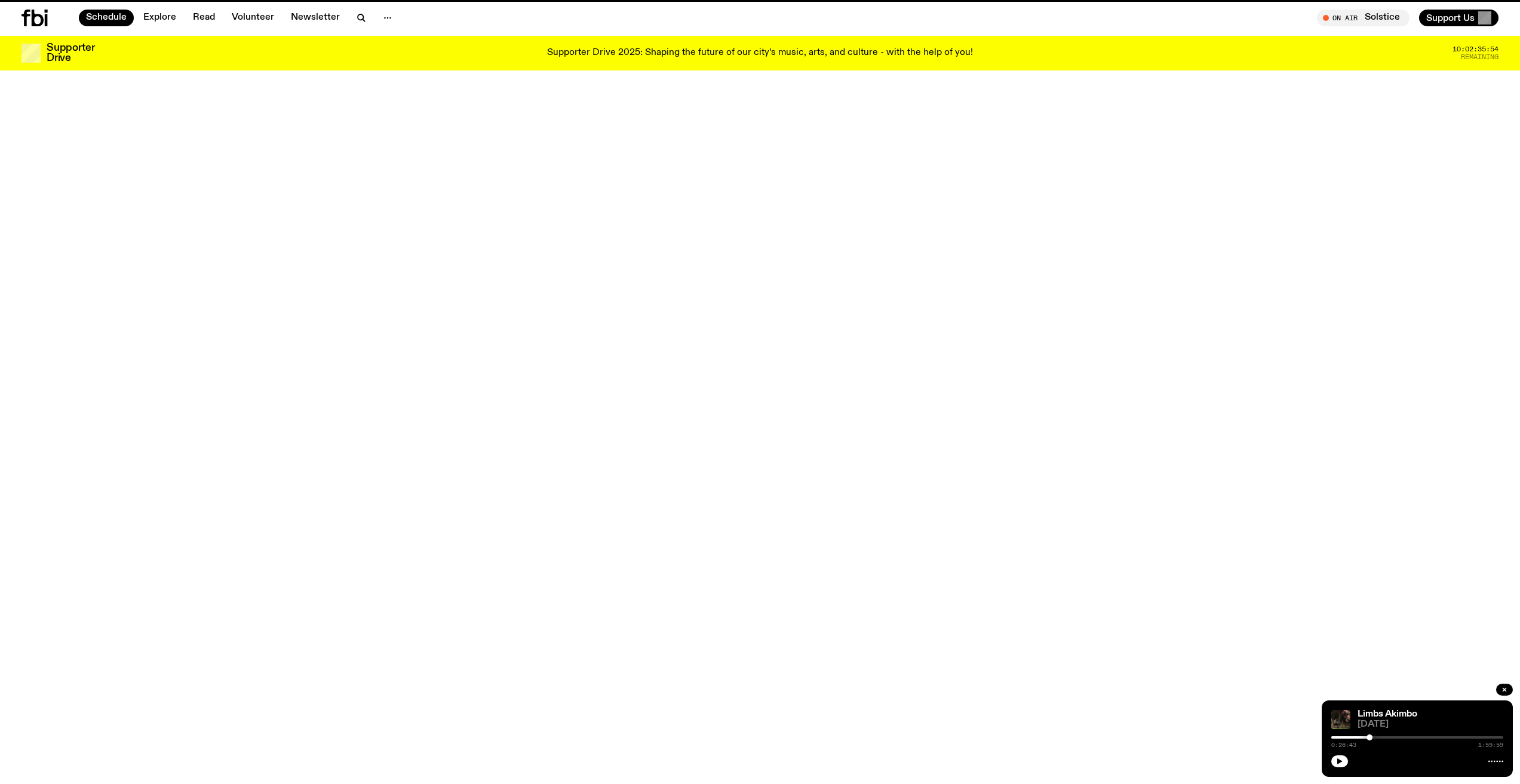
scroll to position [511, 0]
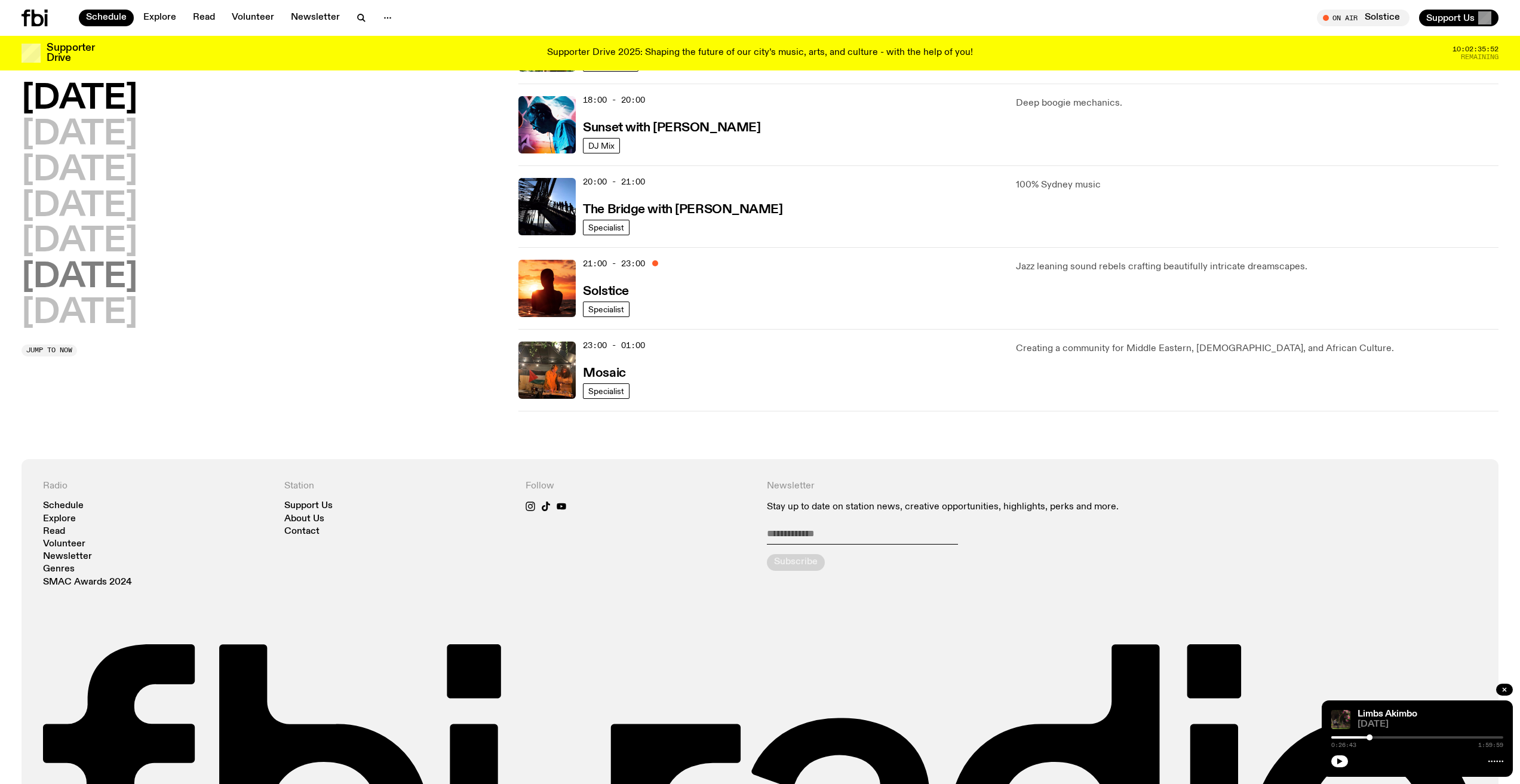
click at [98, 280] on h2 "[DATE]" at bounding box center [79, 278] width 116 height 34
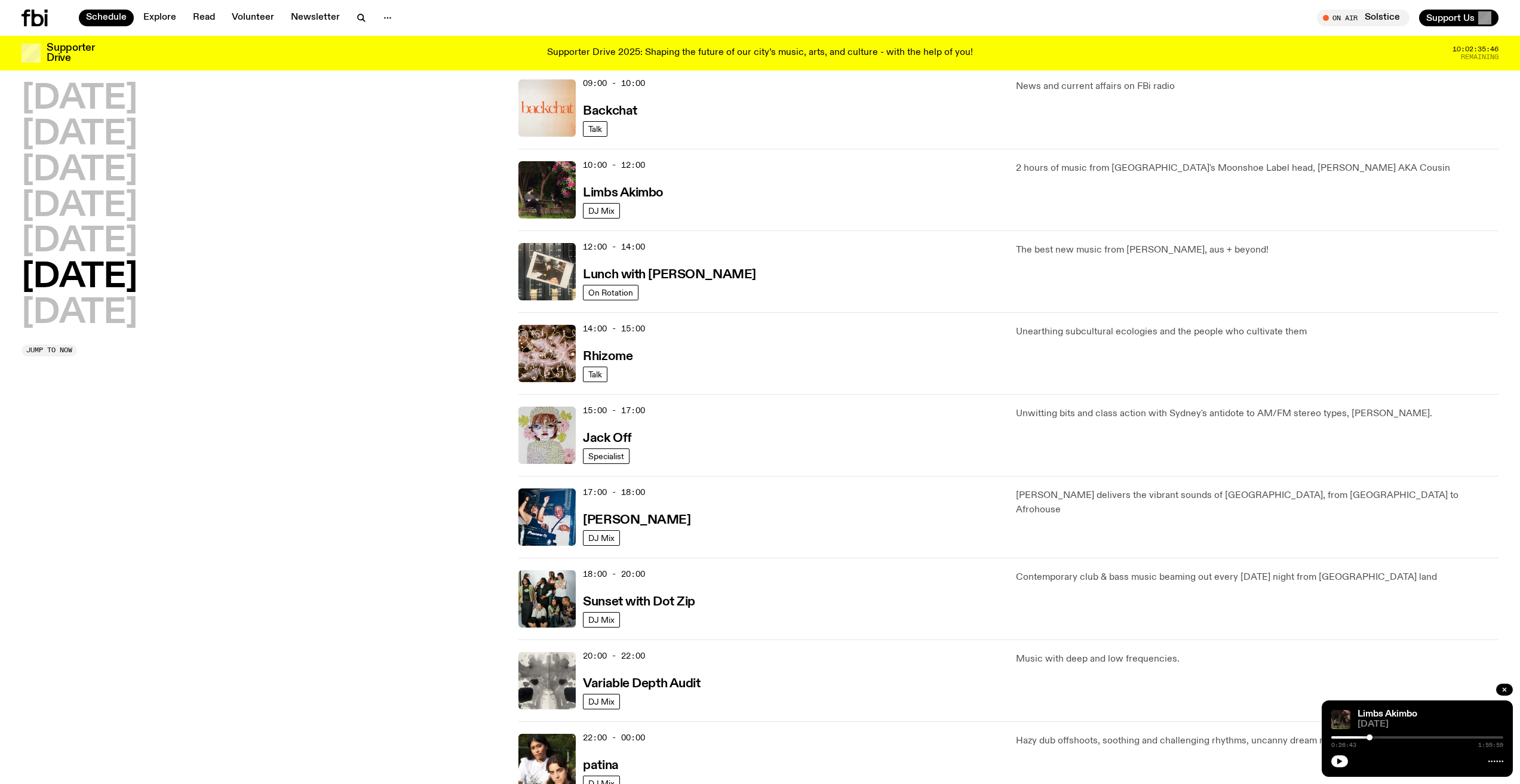
scroll to position [212, 0]
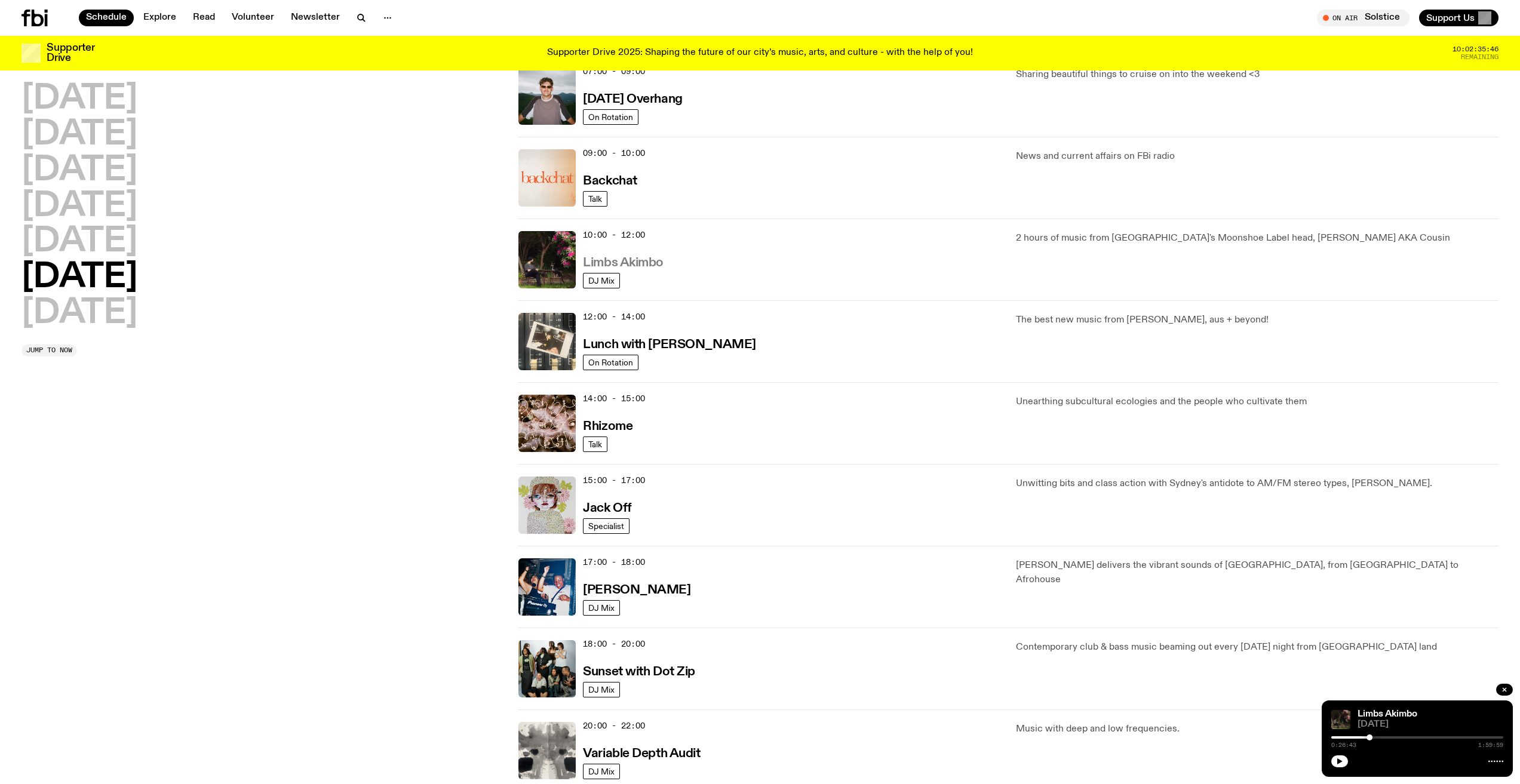
click at [613, 258] on h3 "Limbs Akimbo" at bounding box center [623, 263] width 80 height 12
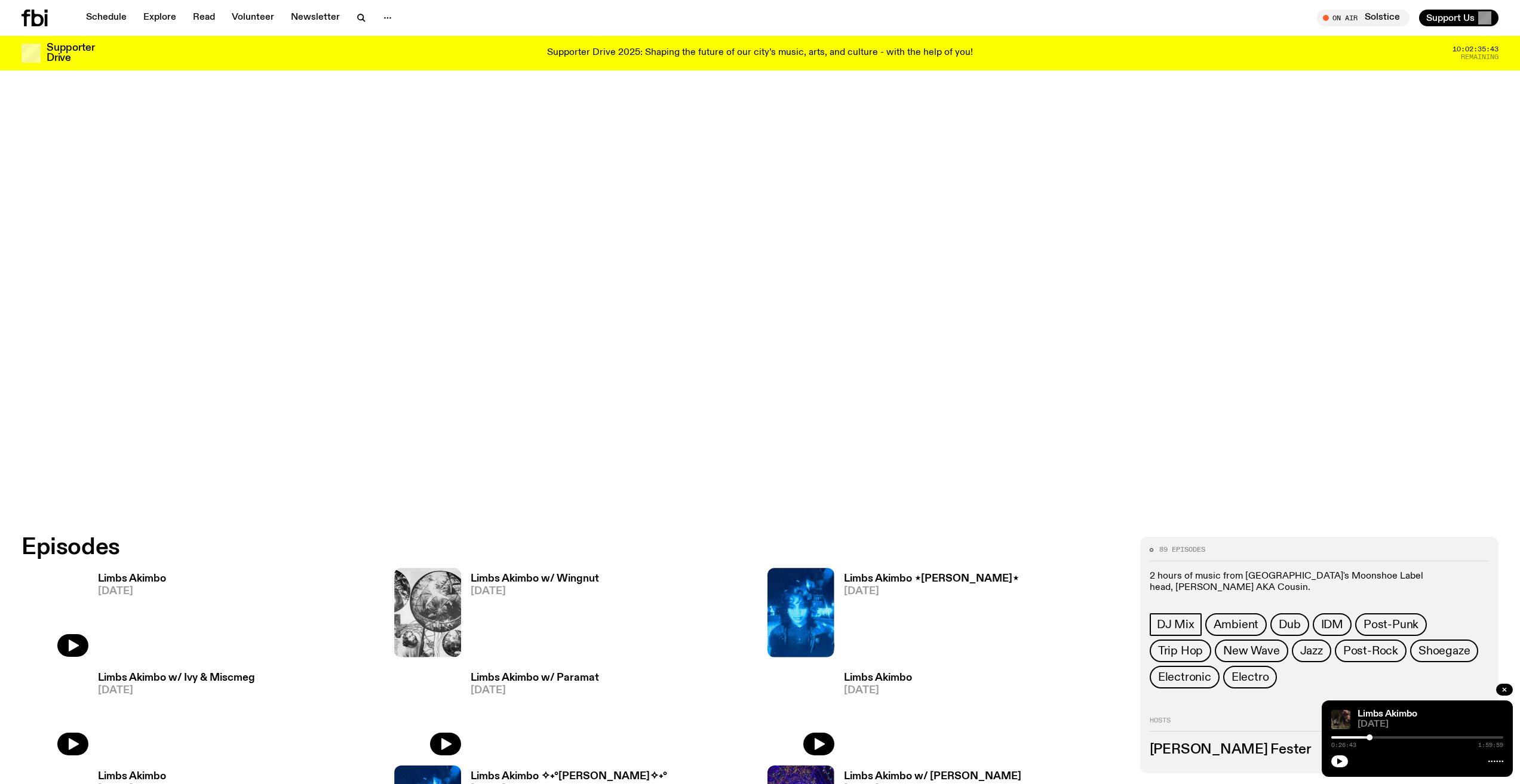
scroll to position [710, 0]
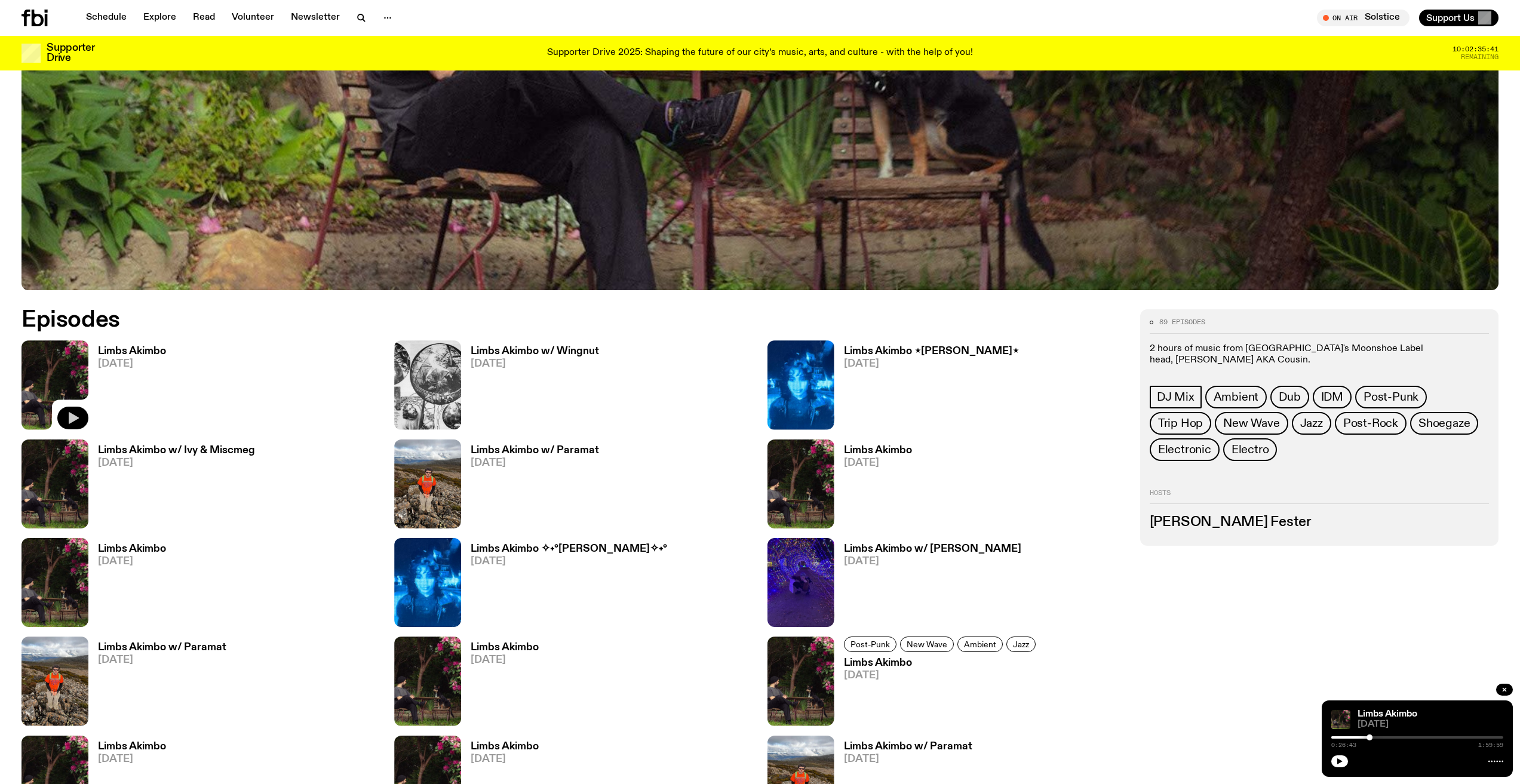
click at [68, 416] on icon "button" at bounding box center [73, 418] width 14 height 14
click at [1339, 739] on div "0:00:04 1:59:47" at bounding box center [1418, 741] width 172 height 14
click at [1339, 737] on div at bounding box center [1418, 737] width 172 height 3
click at [1346, 737] on div at bounding box center [1418, 737] width 172 height 3
click at [1352, 737] on div at bounding box center [1418, 737] width 172 height 3
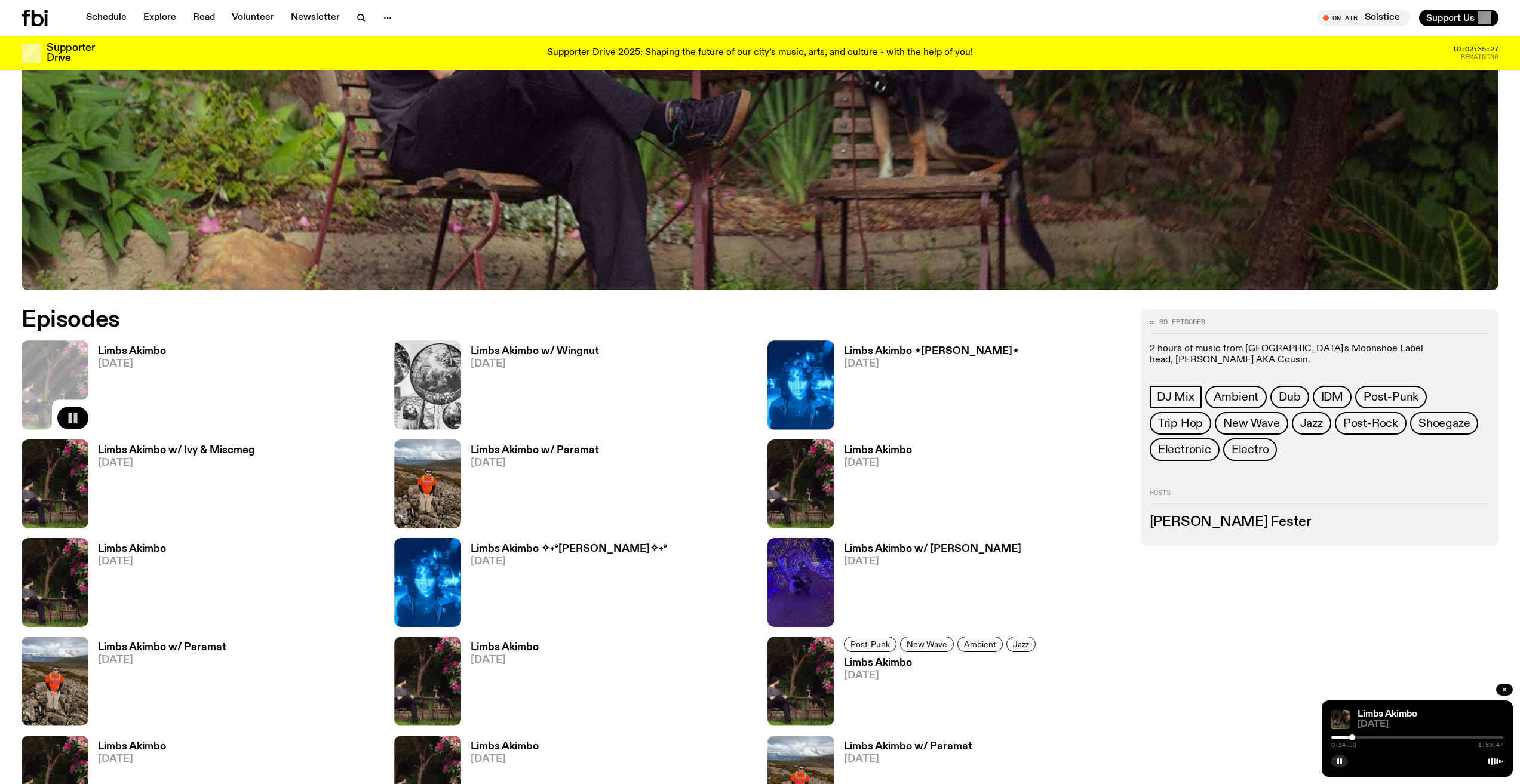
click at [1361, 736] on div at bounding box center [1418, 737] width 172 height 3
click at [1368, 735] on div "0:20:23 1:59:47" at bounding box center [1418, 741] width 172 height 14
click at [1369, 736] on div at bounding box center [1418, 737] width 172 height 3
click at [1374, 737] on div at bounding box center [1418, 737] width 172 height 3
